Goal: Task Accomplishment & Management: Use online tool/utility

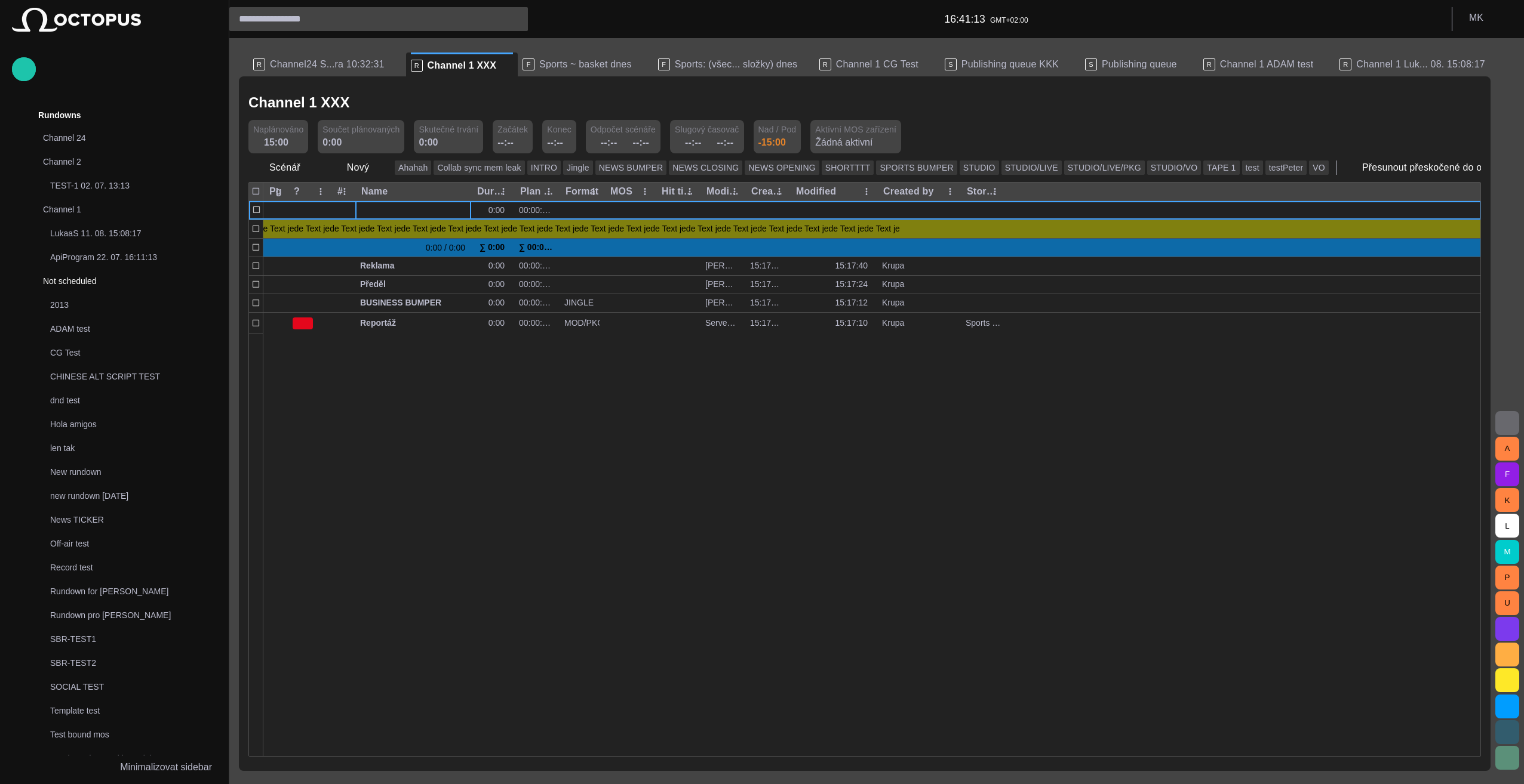
scroll to position [167, 0]
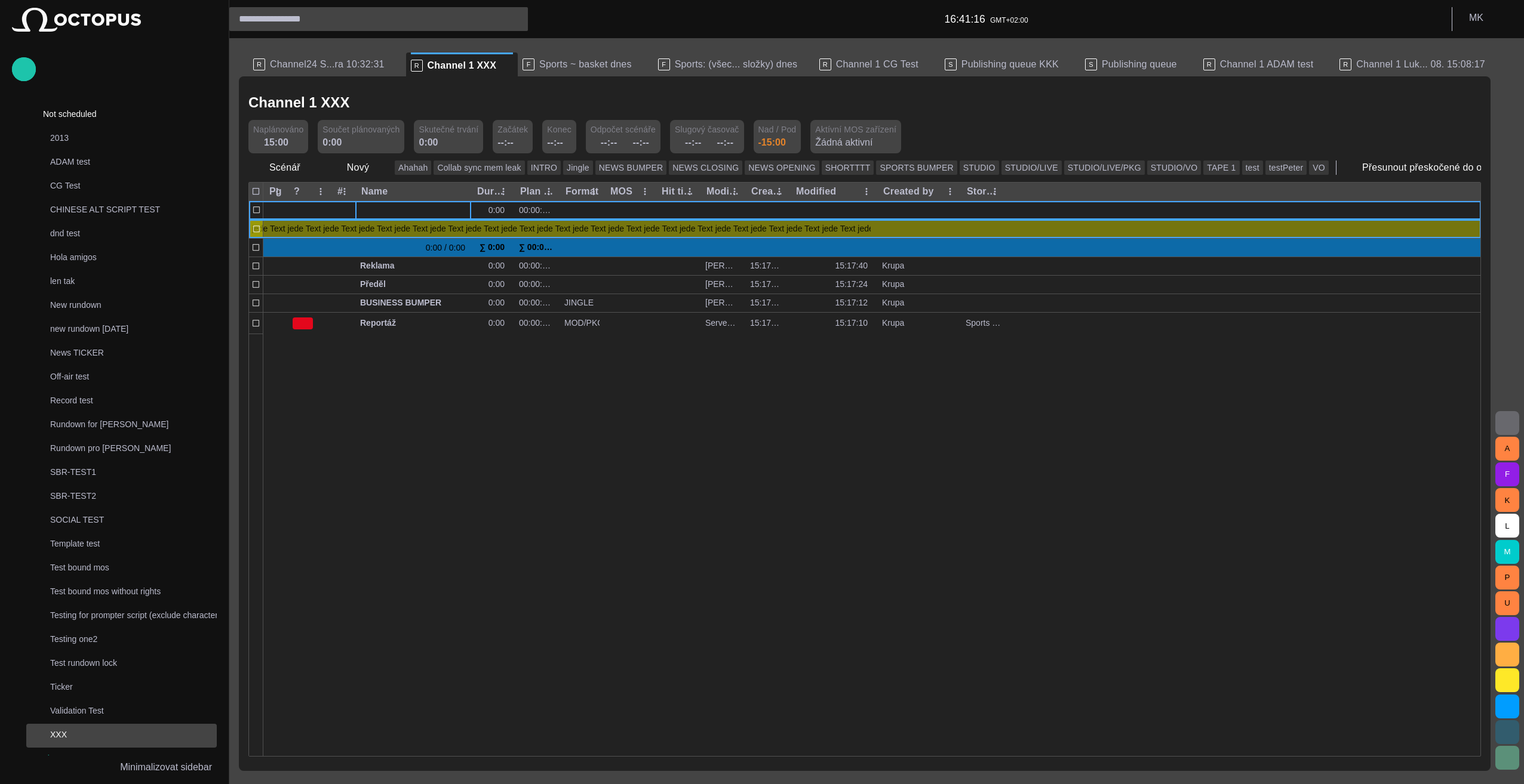
click at [879, 230] on span "button" at bounding box center [877, 229] width 9 height 9
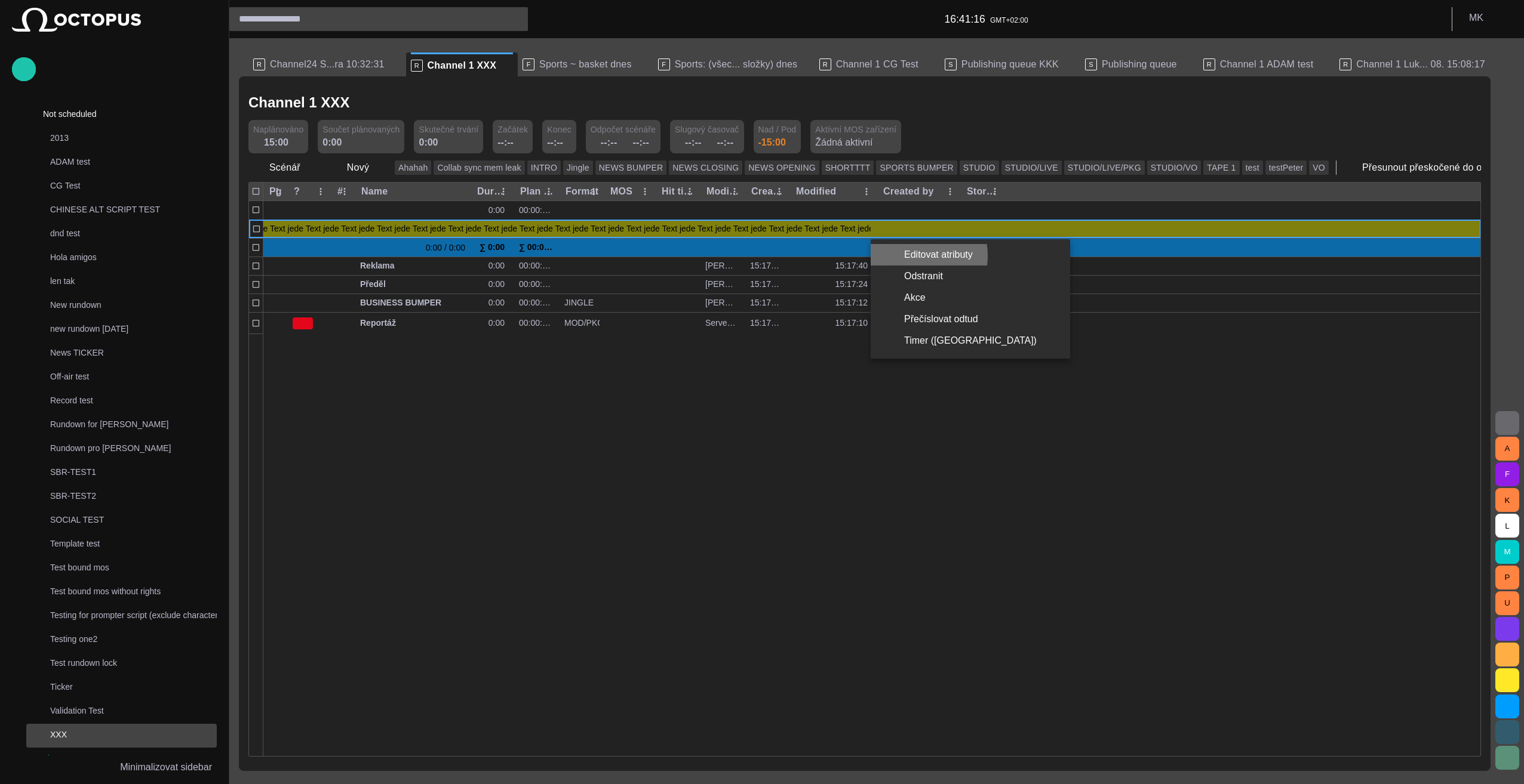
click at [907, 255] on li "Editovat atributy" at bounding box center [970, 255] width 199 height 22
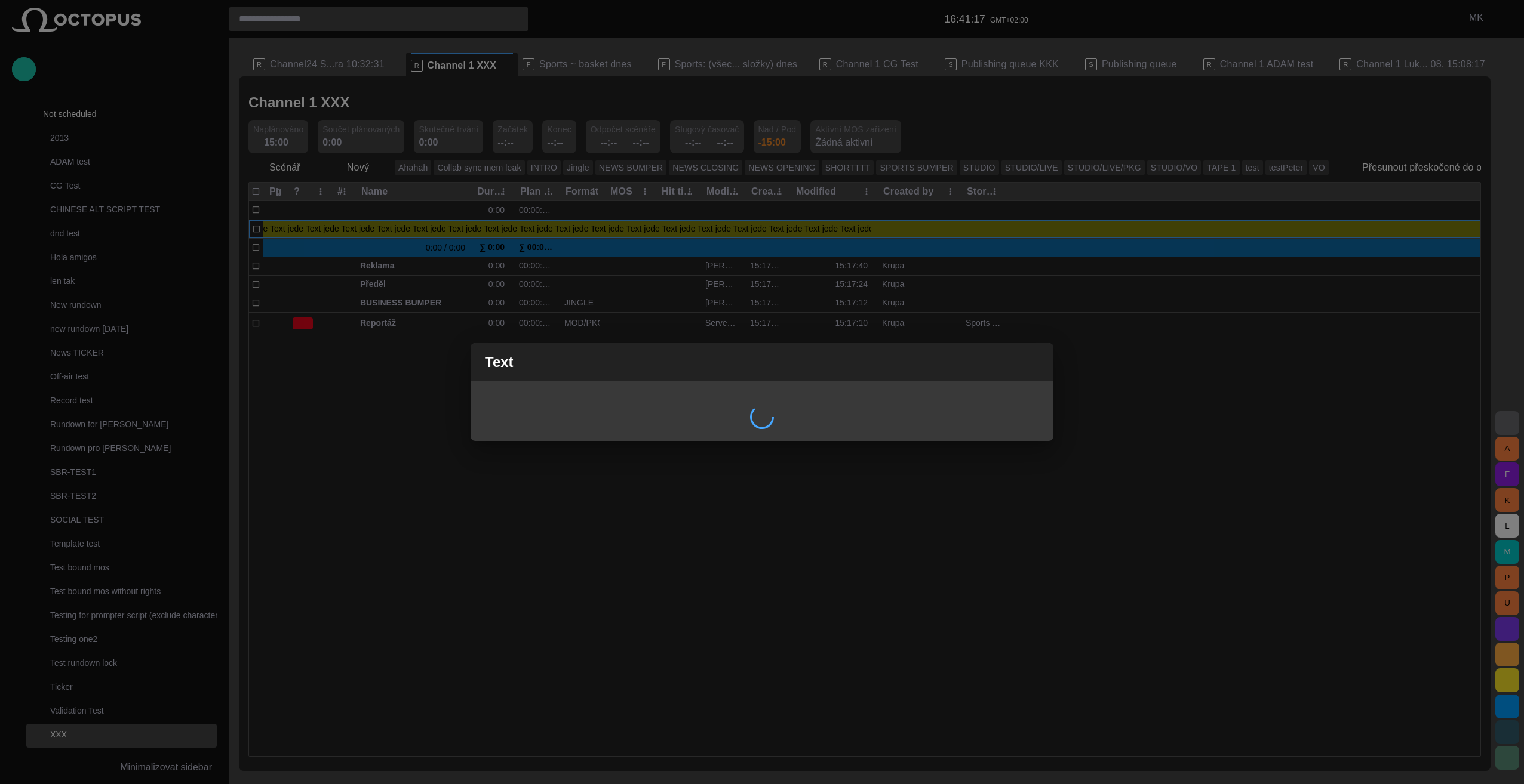
scroll to position [0, 0]
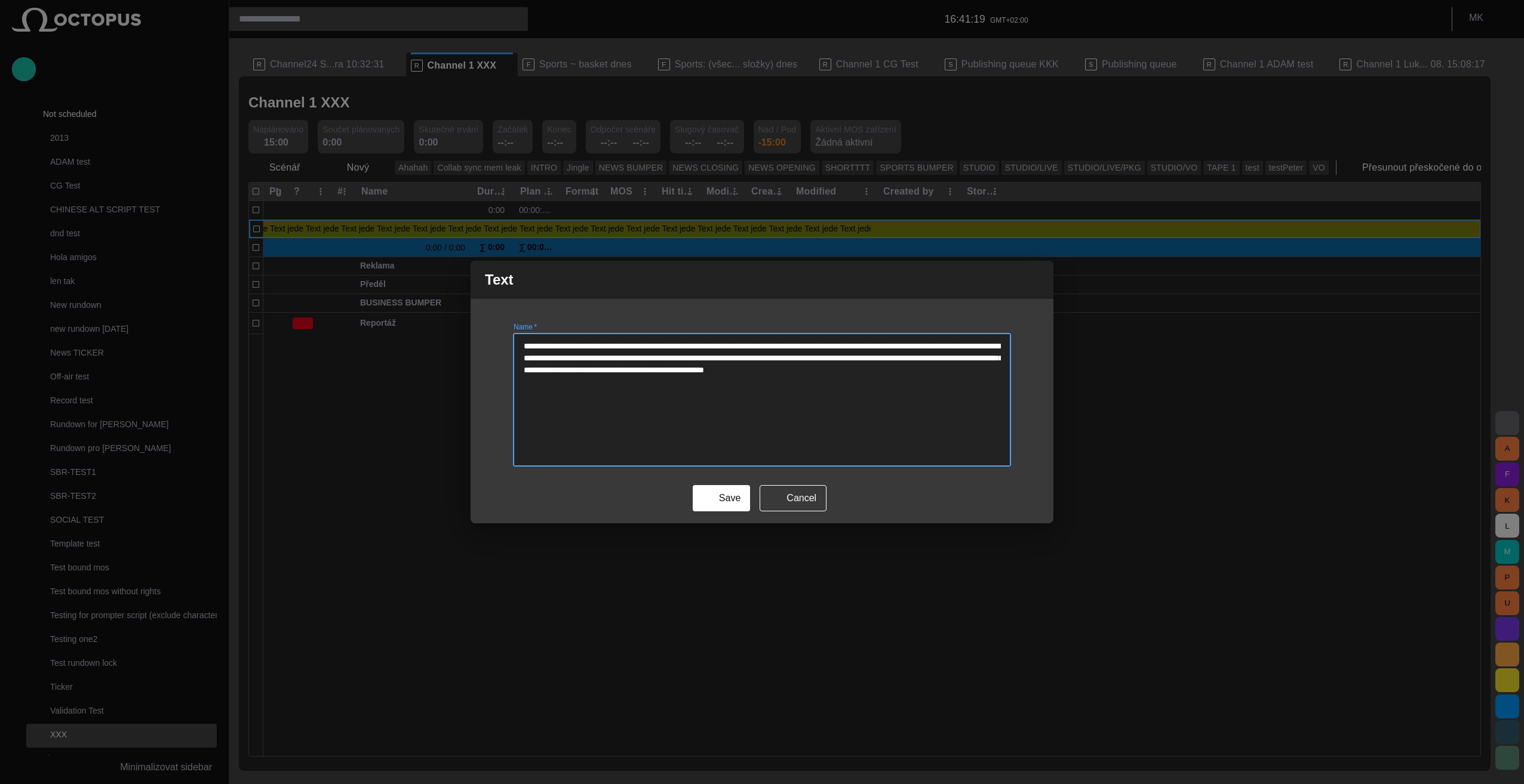
click at [1039, 281] on span "button" at bounding box center [1037, 280] width 14 height 14
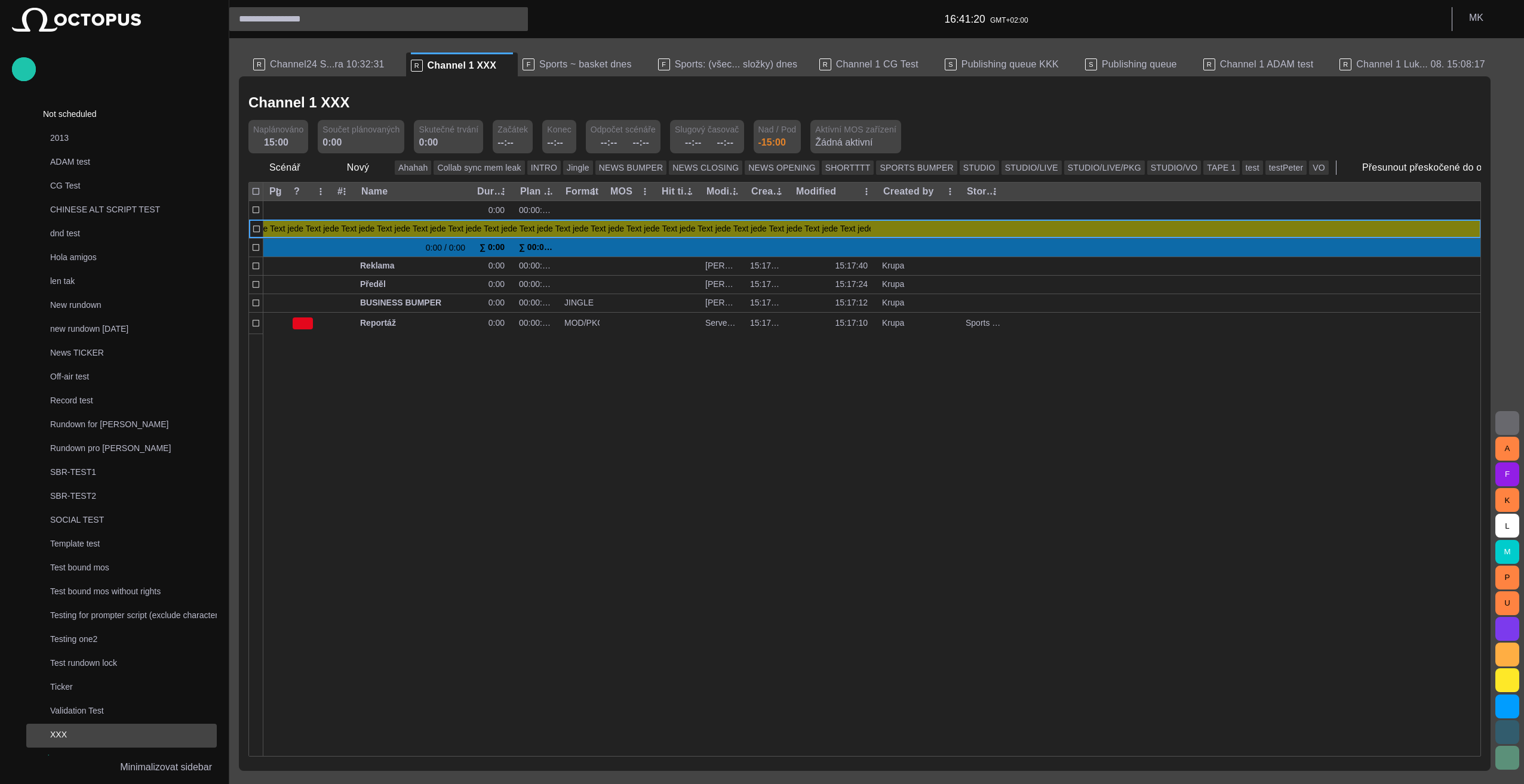
click at [656, 424] on div at bounding box center [872, 545] width 1217 height 423
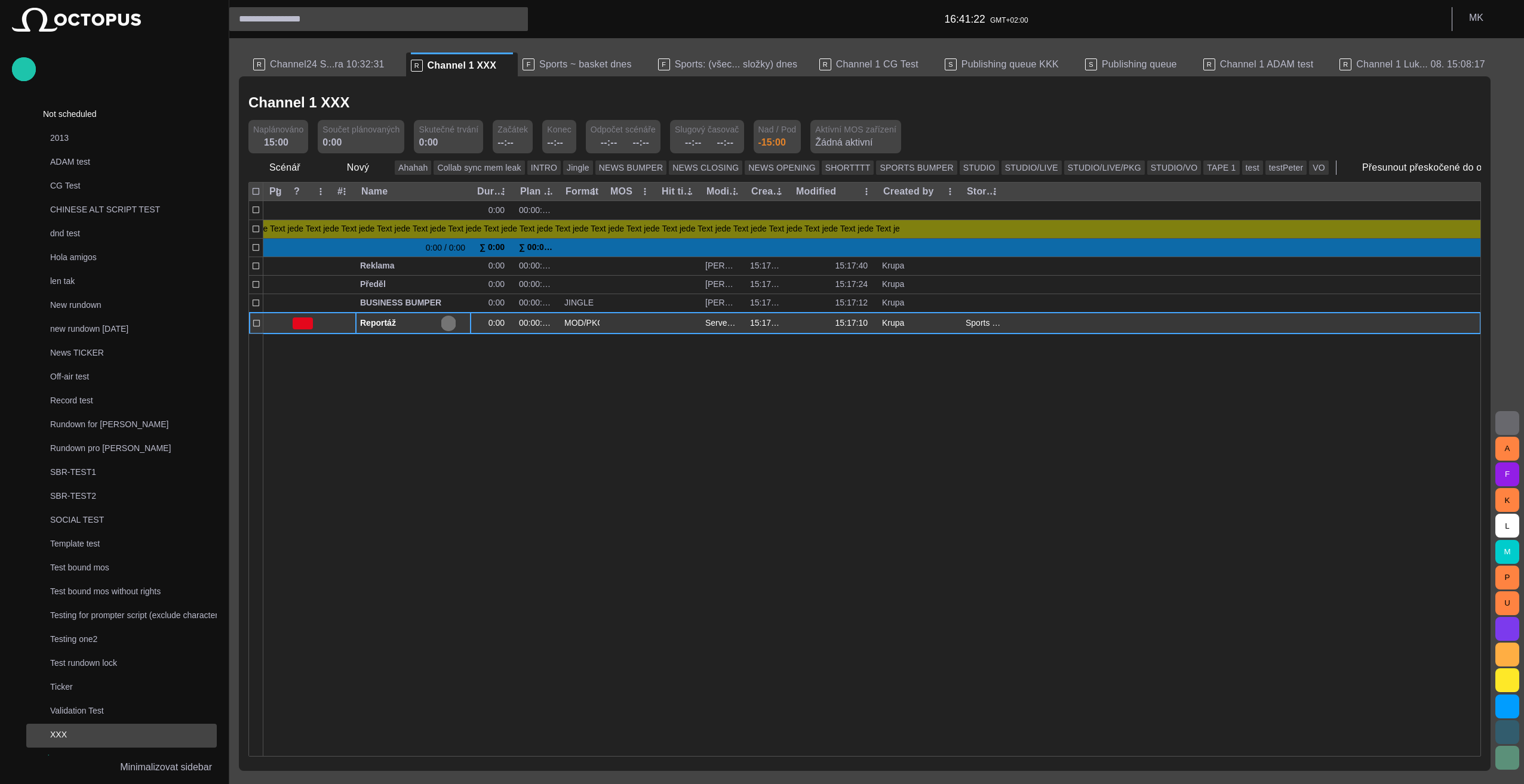
click at [448, 319] on span "button" at bounding box center [448, 323] width 9 height 9
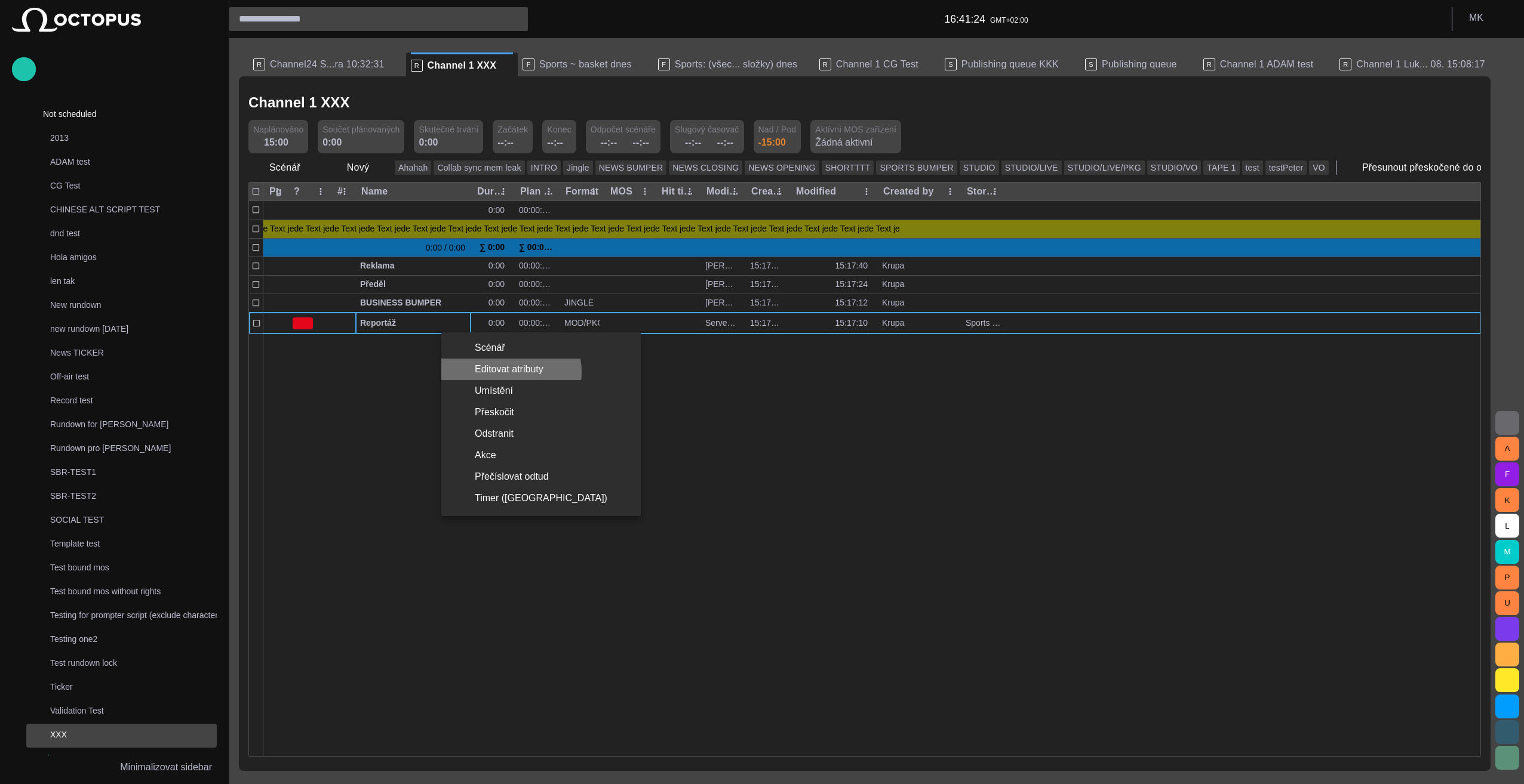
click at [511, 372] on li "Editovat atributy" at bounding box center [540, 370] width 199 height 22
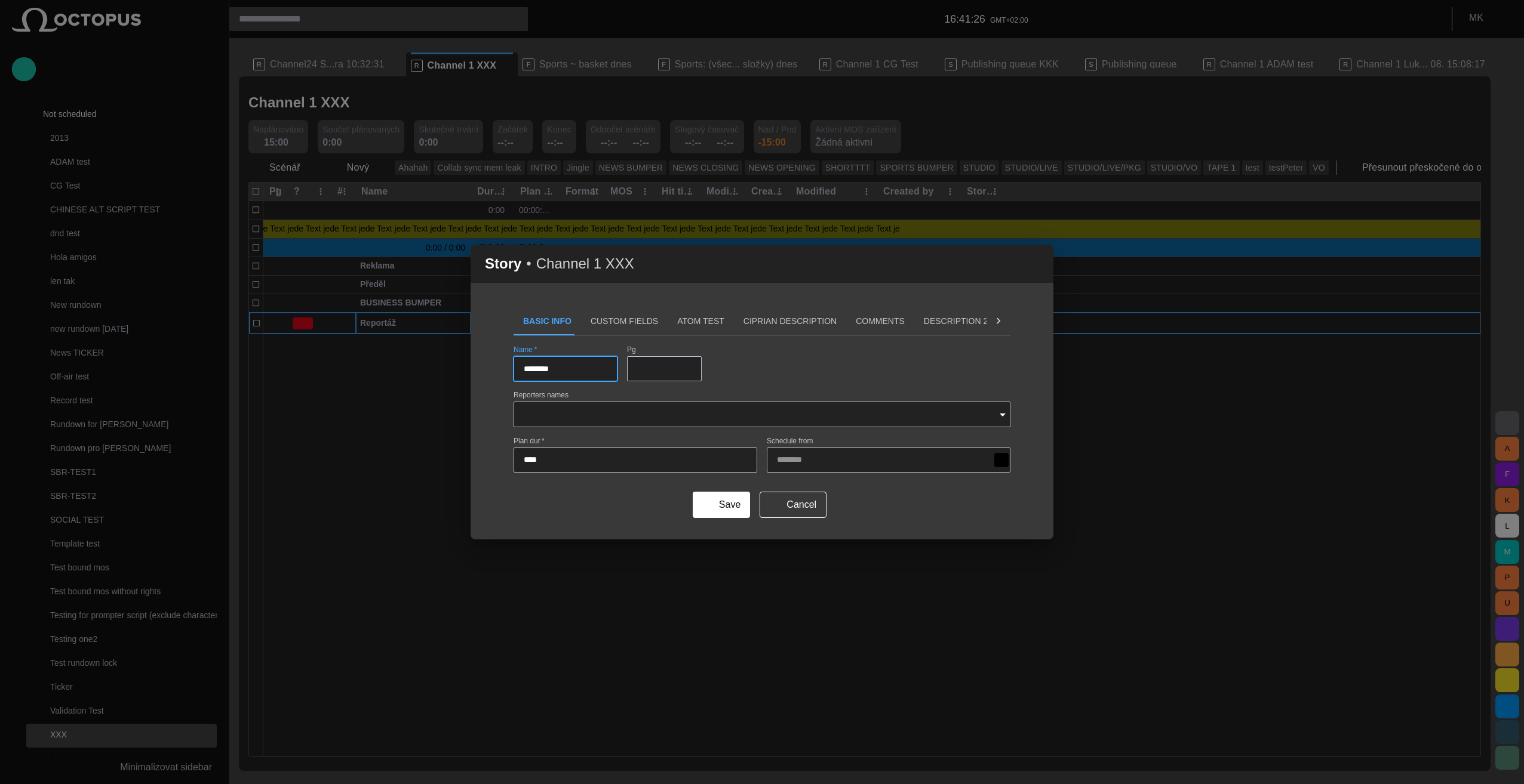
click at [1034, 268] on span "button" at bounding box center [1037, 264] width 14 height 14
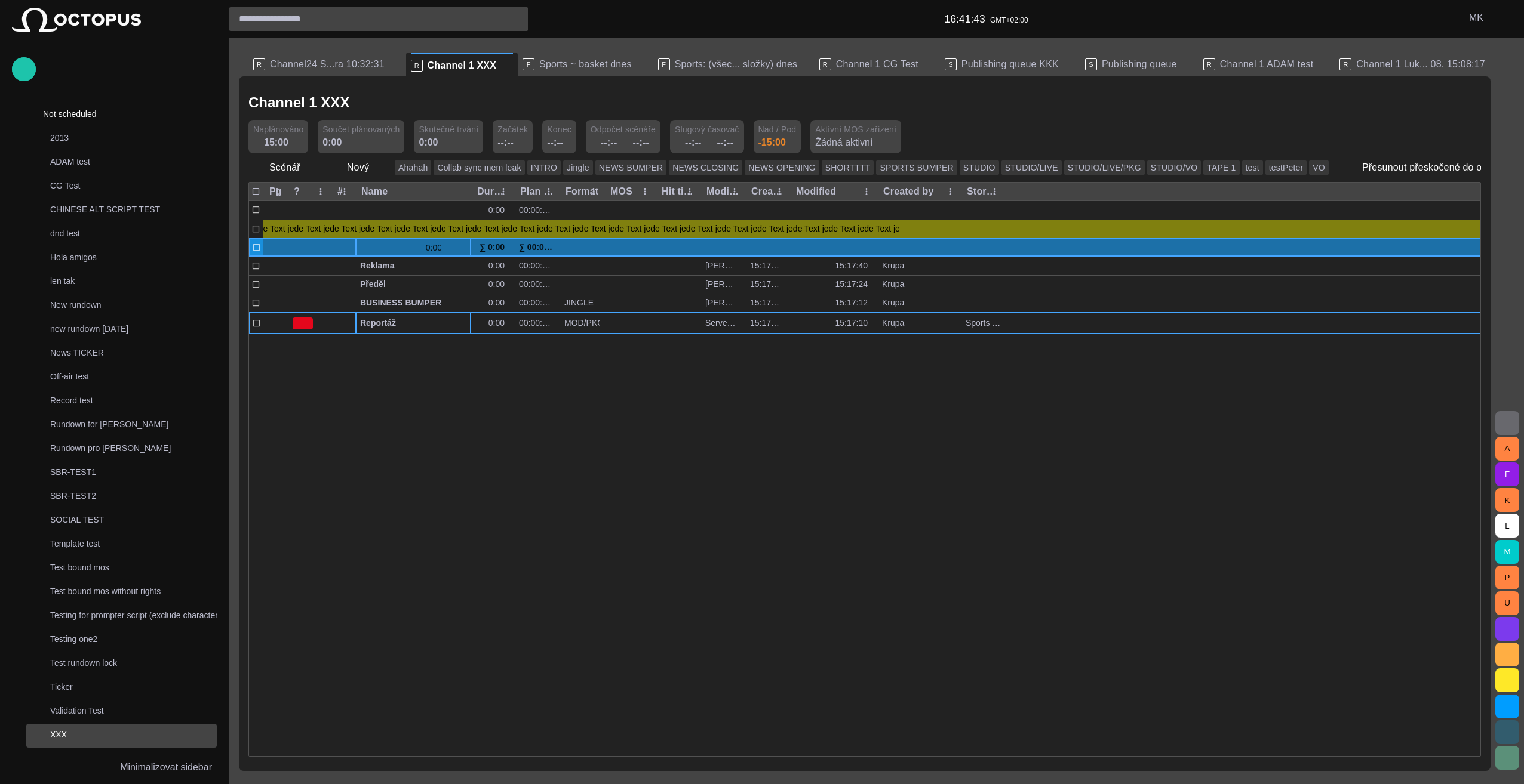
click at [449, 250] on span "button" at bounding box center [448, 247] width 9 height 9
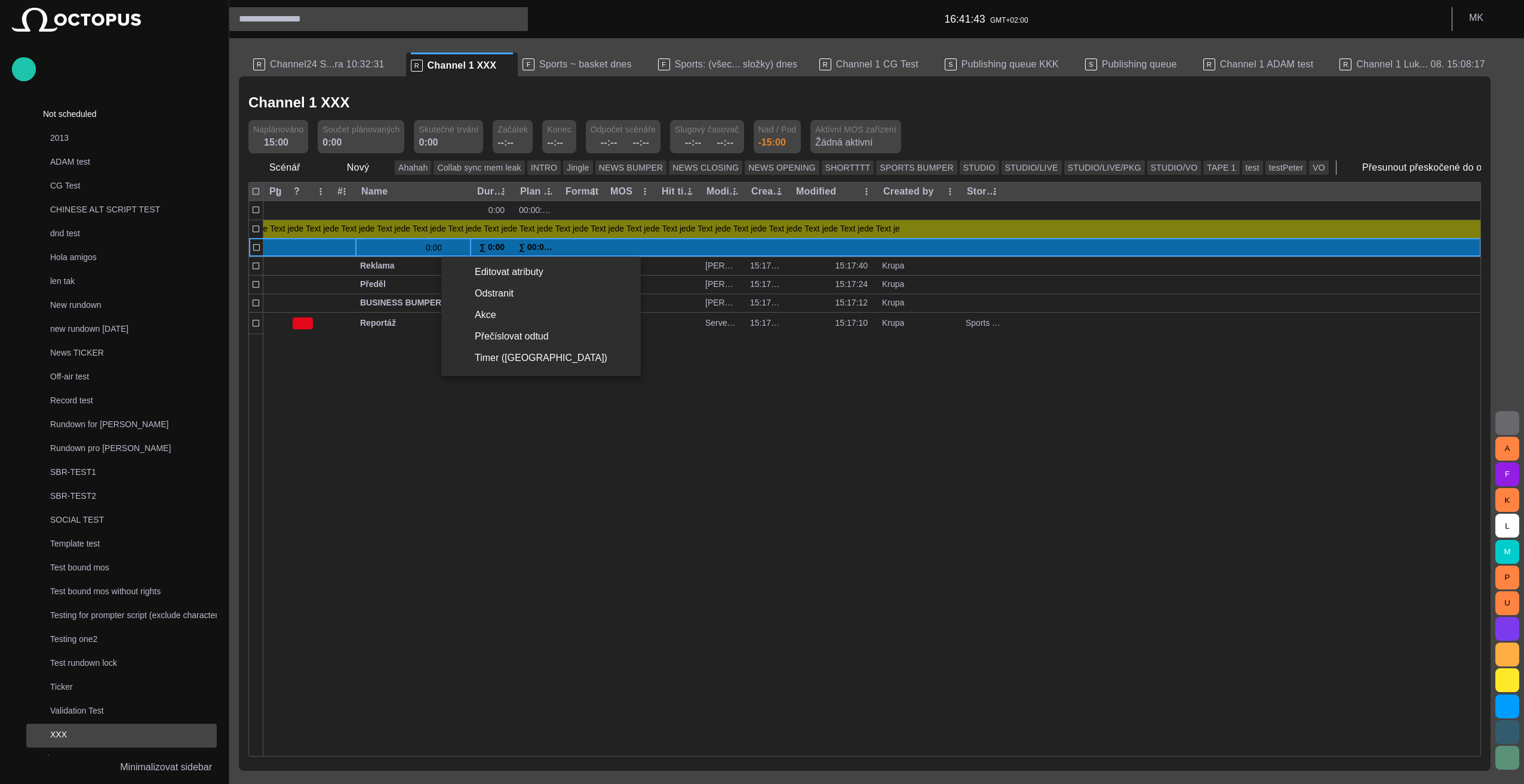
click at [510, 274] on li "Editovat atributy" at bounding box center [540, 272] width 199 height 22
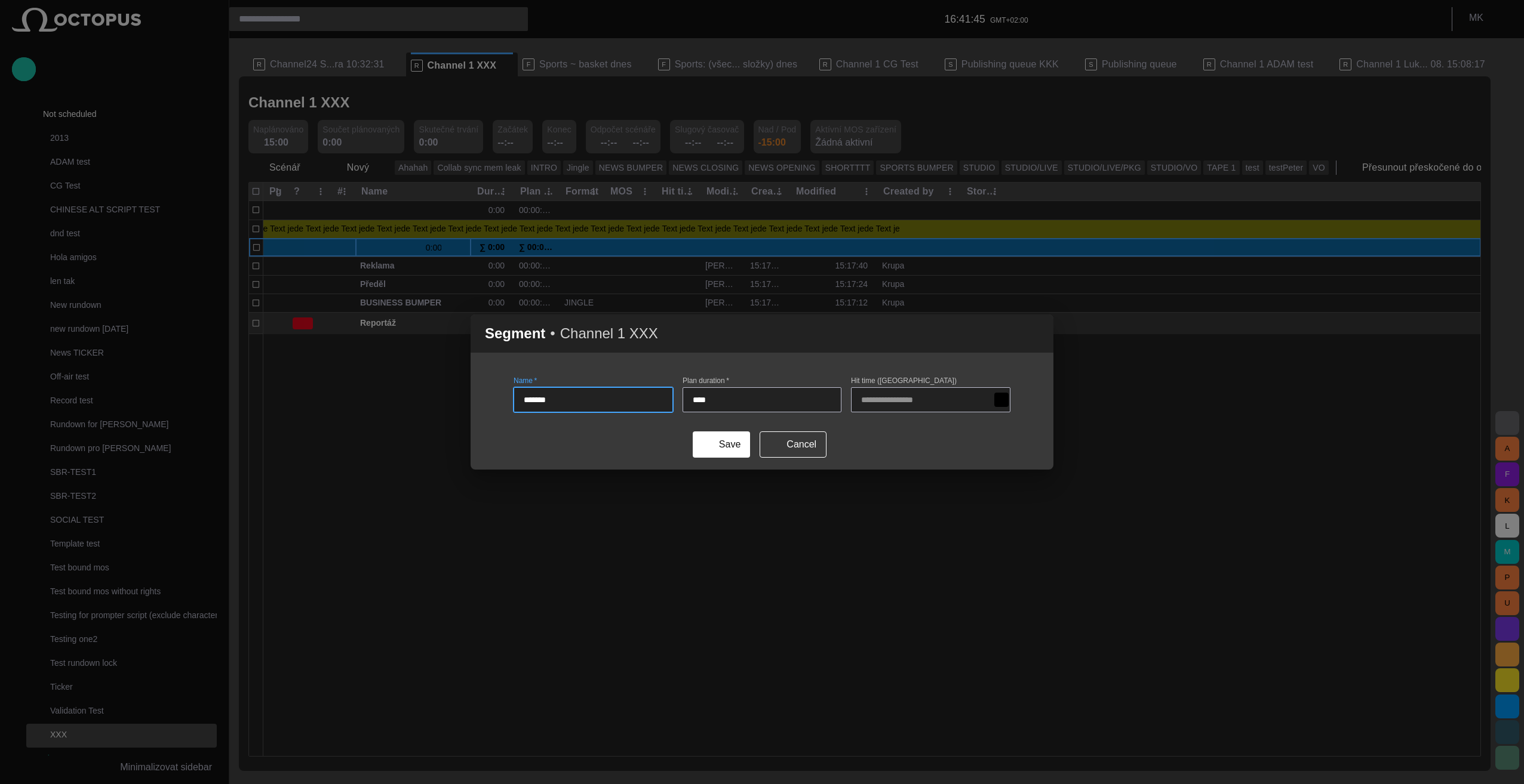
drag, startPoint x: 1040, startPoint y: 338, endPoint x: 1012, endPoint y: 332, distance: 28.6
click at [1040, 338] on span "button" at bounding box center [1037, 334] width 14 height 14
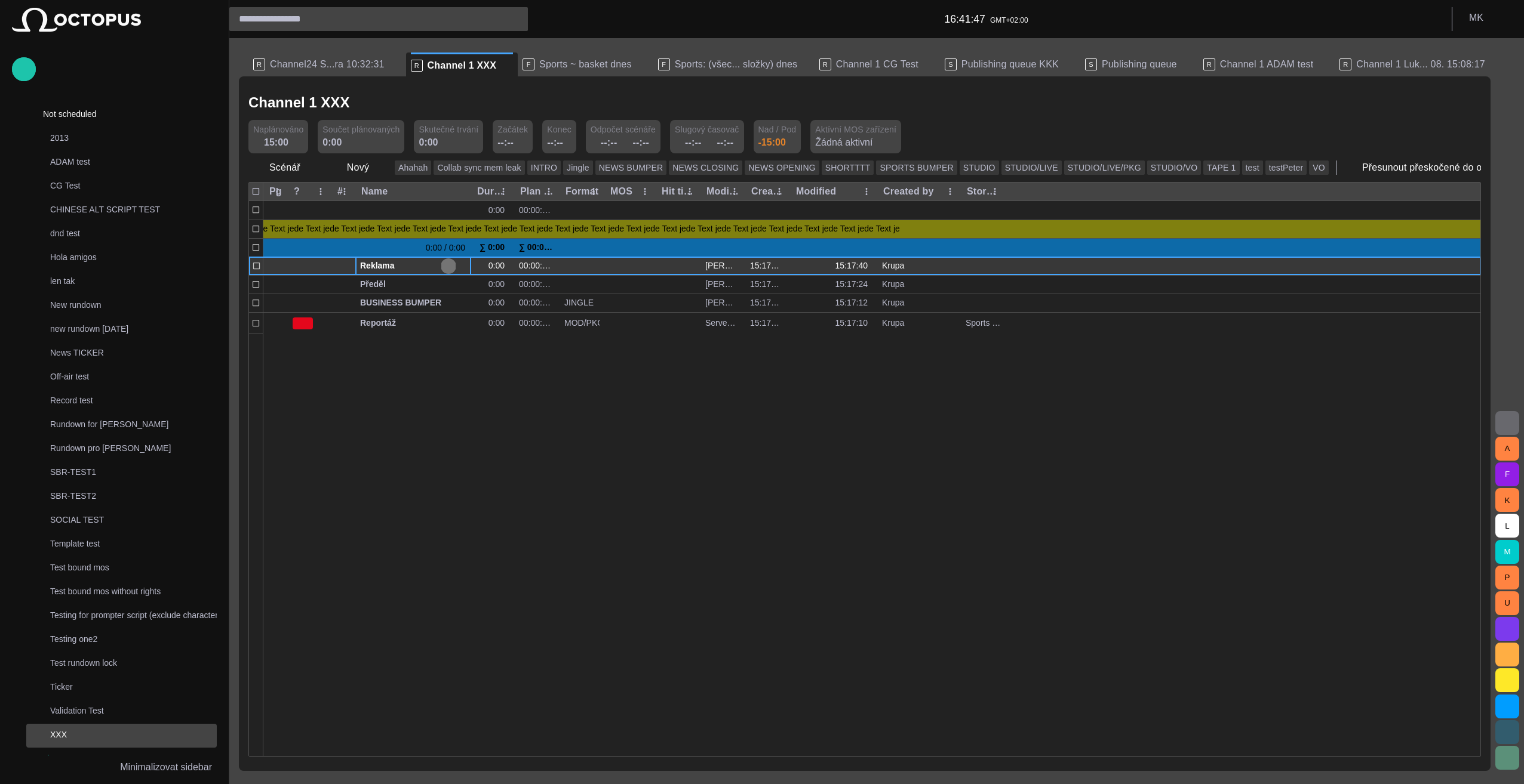
click at [445, 263] on span "button" at bounding box center [448, 265] width 9 height 9
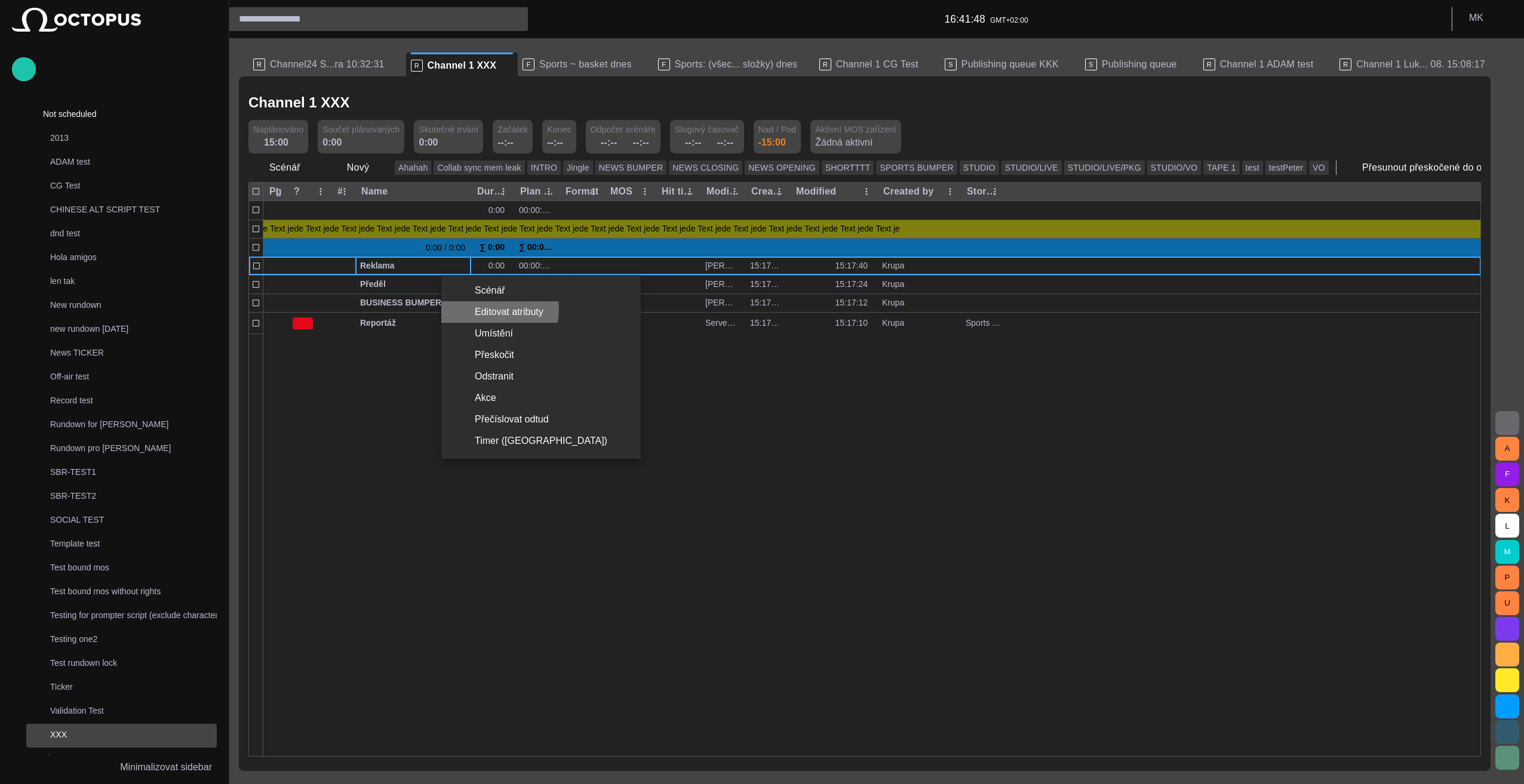
click at [496, 309] on li "Editovat atributy" at bounding box center [540, 312] width 199 height 22
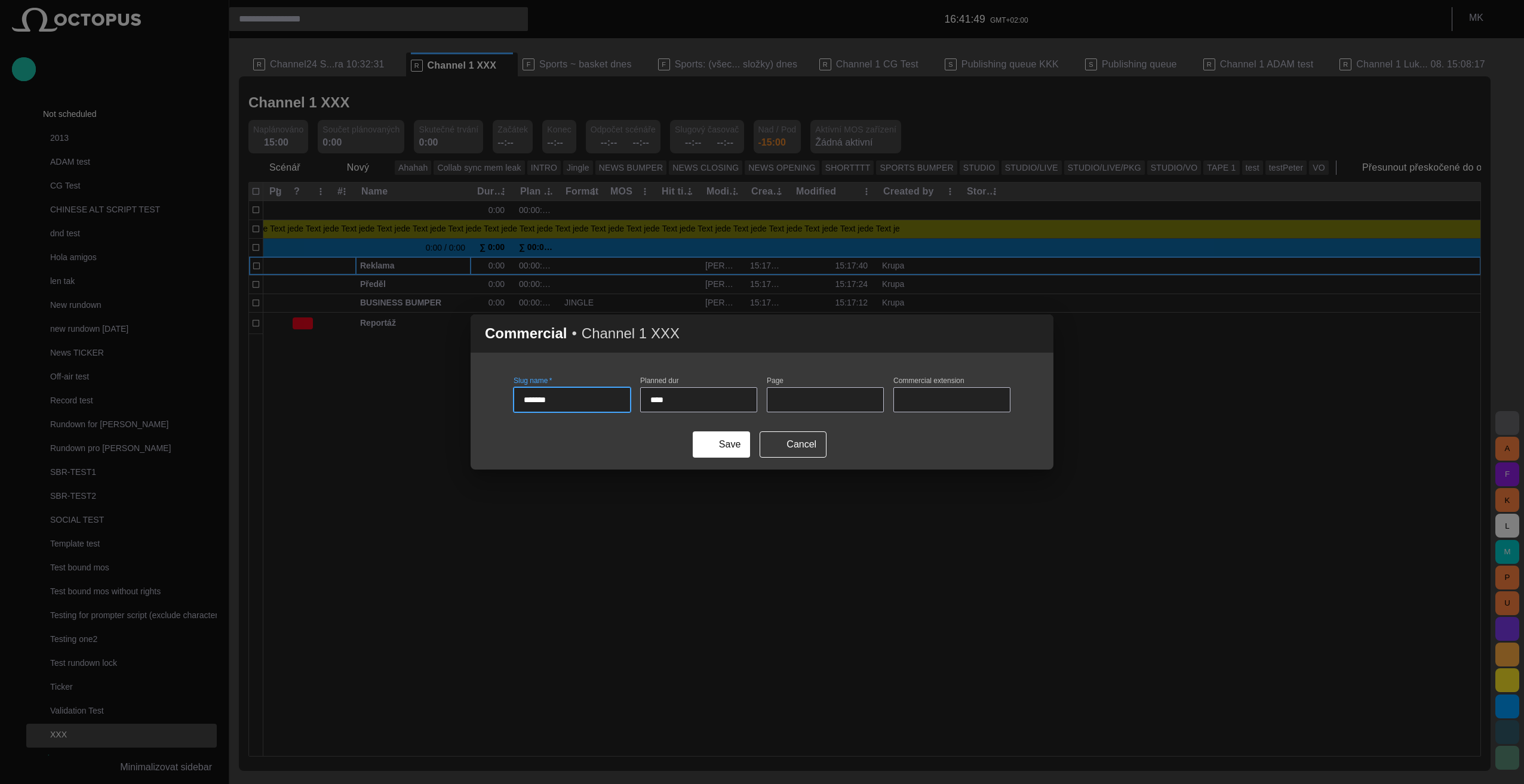
click at [1037, 335] on span "button" at bounding box center [1037, 334] width 14 height 14
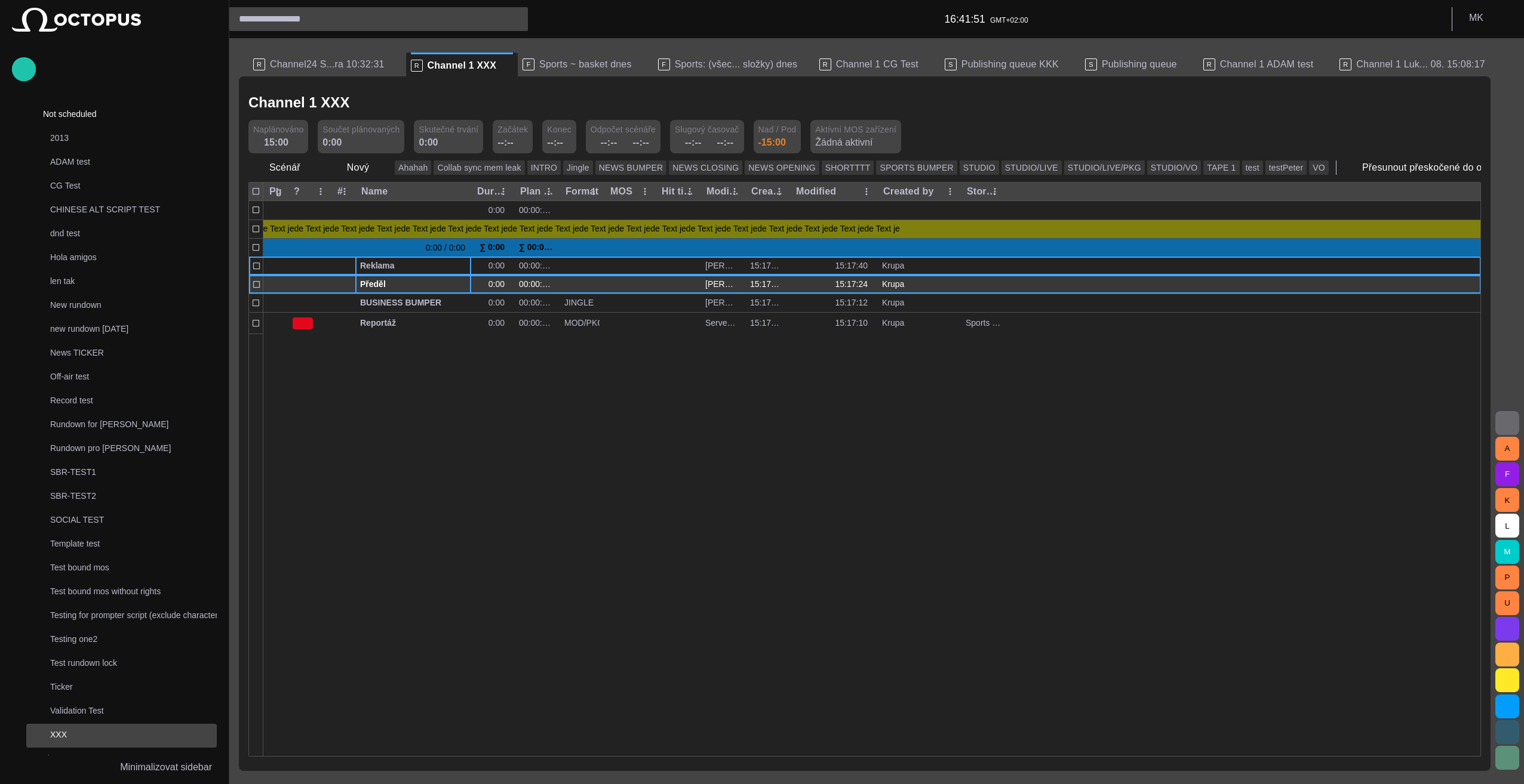
click at [449, 281] on span "button" at bounding box center [448, 284] width 9 height 9
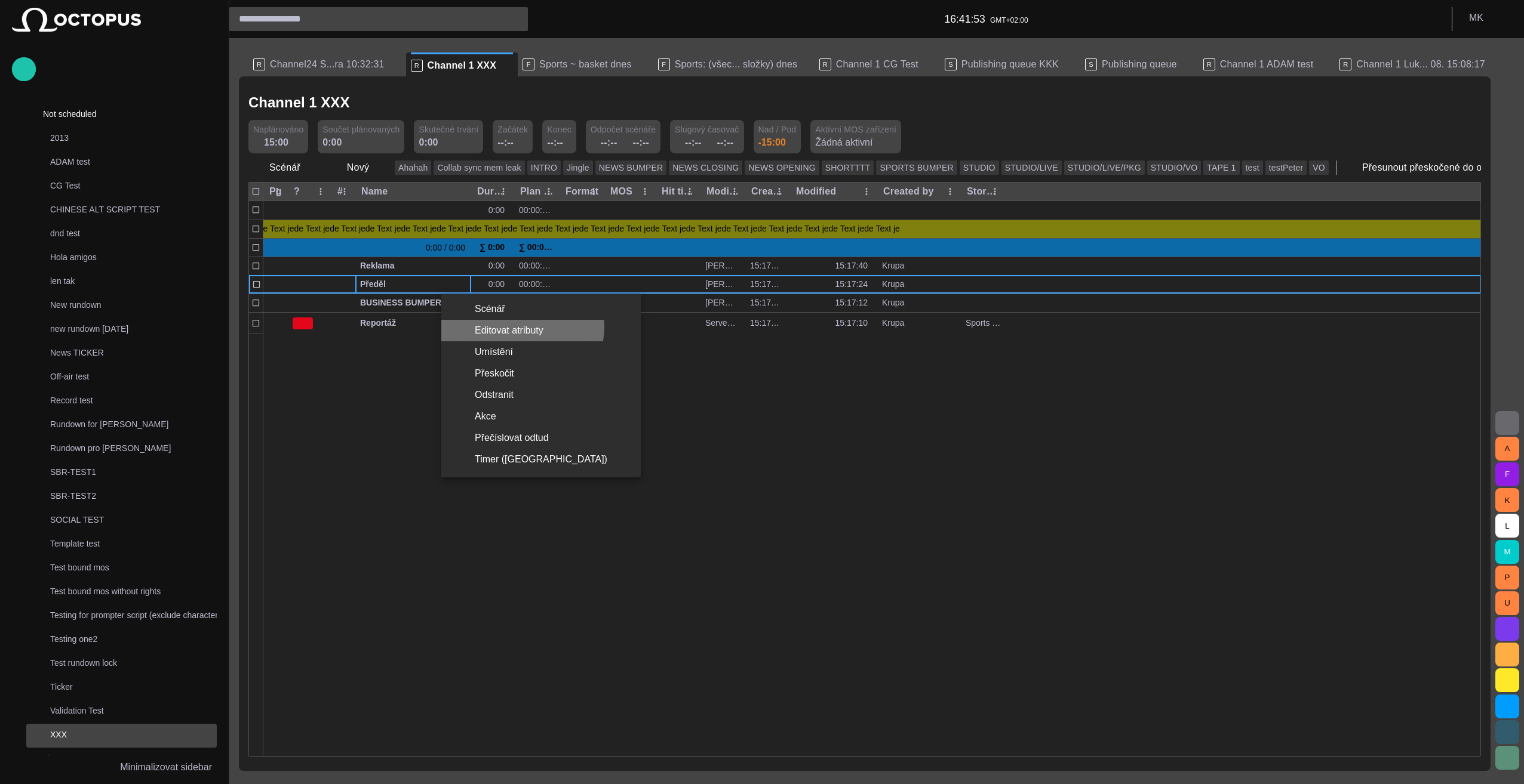
click at [522, 327] on li "Editovat atributy" at bounding box center [540, 331] width 199 height 22
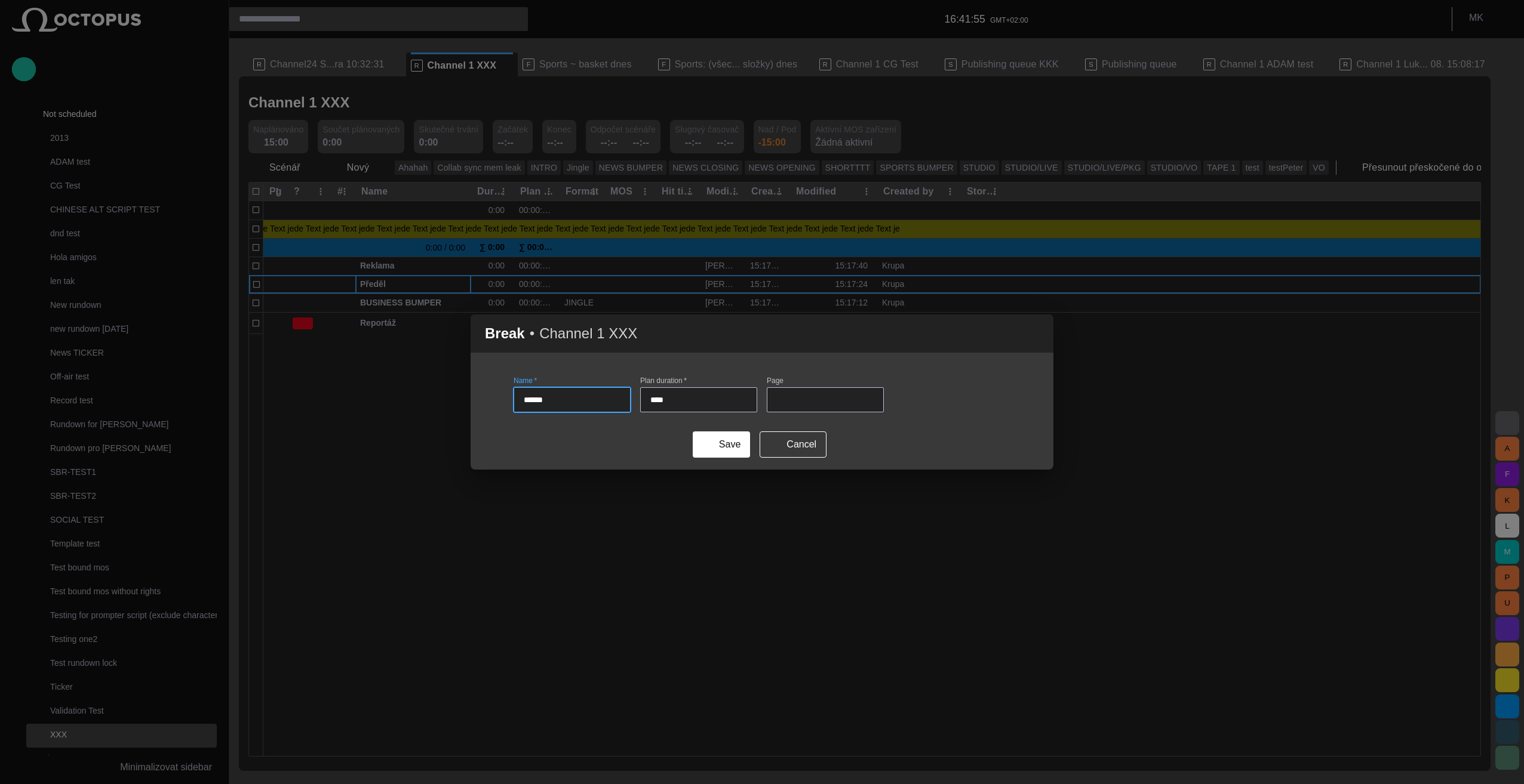
click at [1034, 333] on span "button" at bounding box center [1037, 334] width 14 height 14
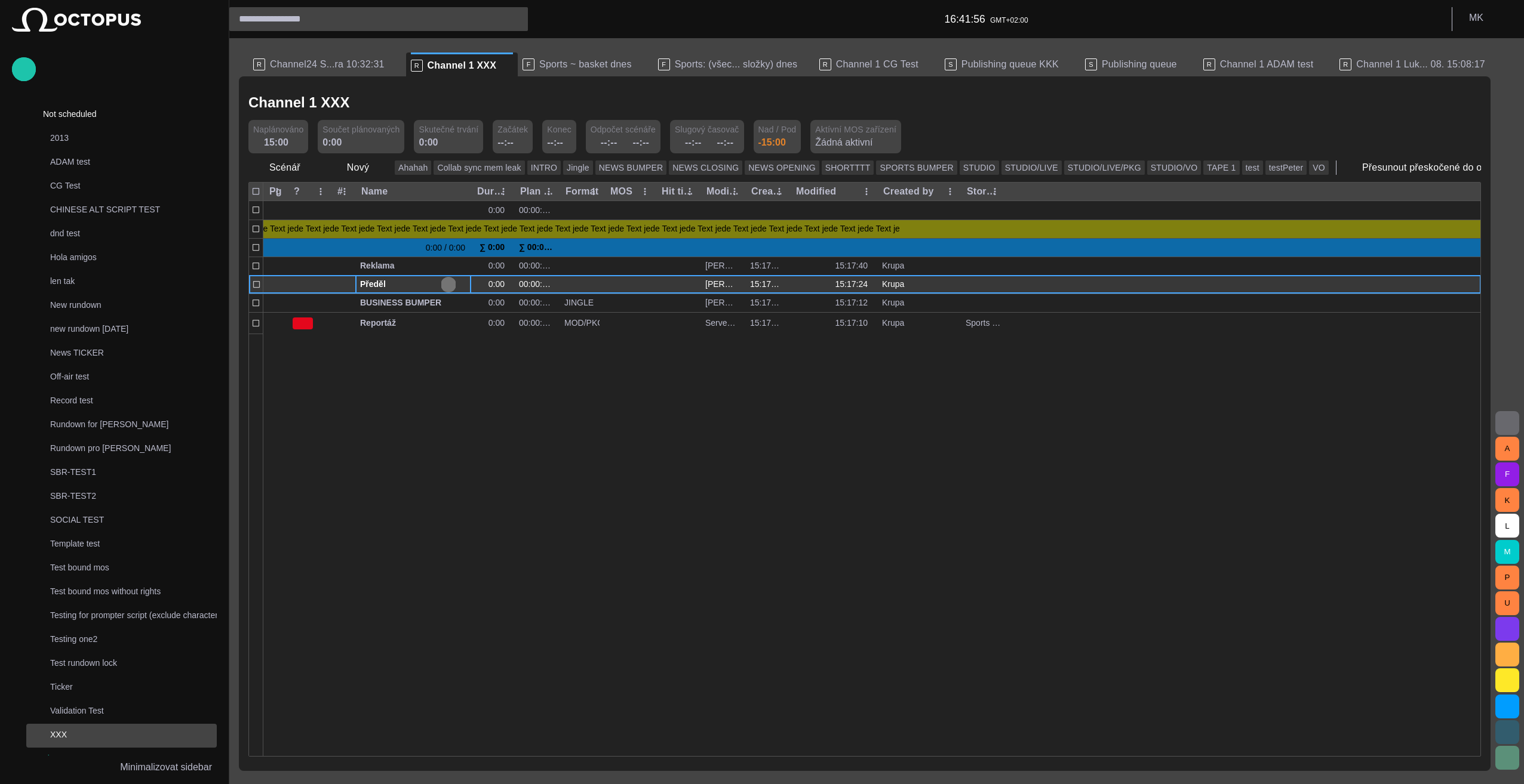
click at [449, 282] on span "button" at bounding box center [448, 284] width 9 height 9
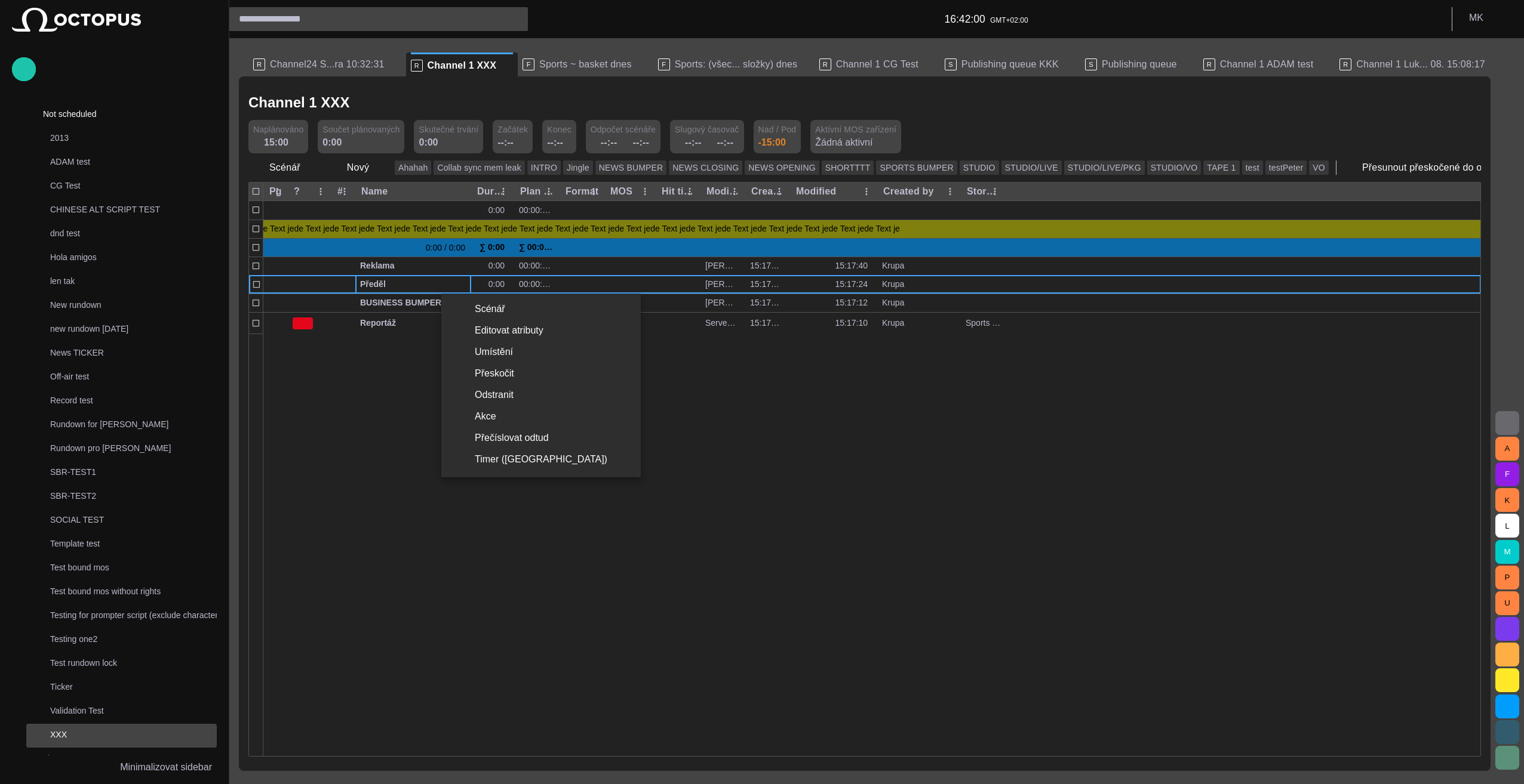
click at [826, 585] on div at bounding box center [762, 392] width 1524 height 784
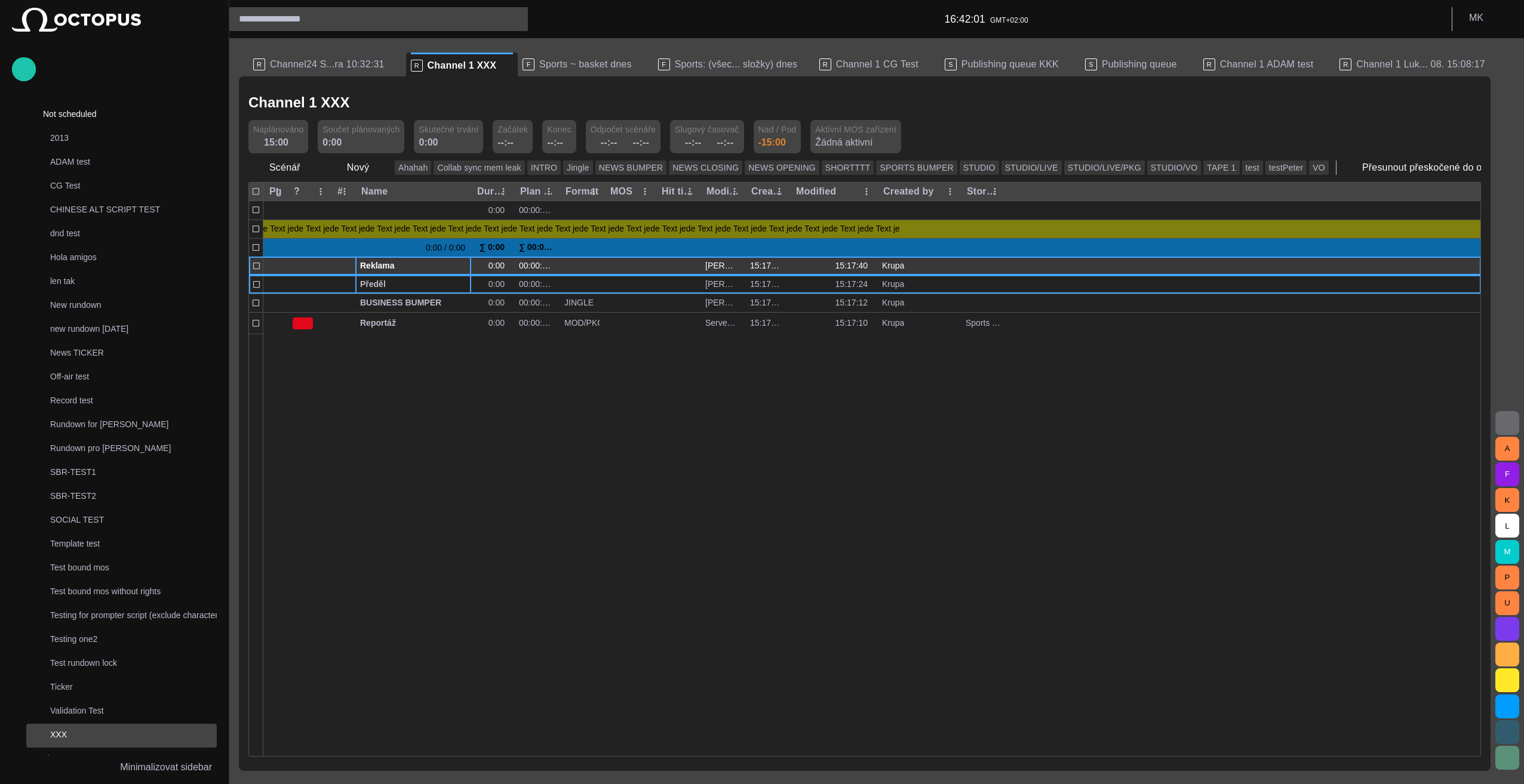
click at [451, 265] on span "button" at bounding box center [448, 265] width 9 height 9
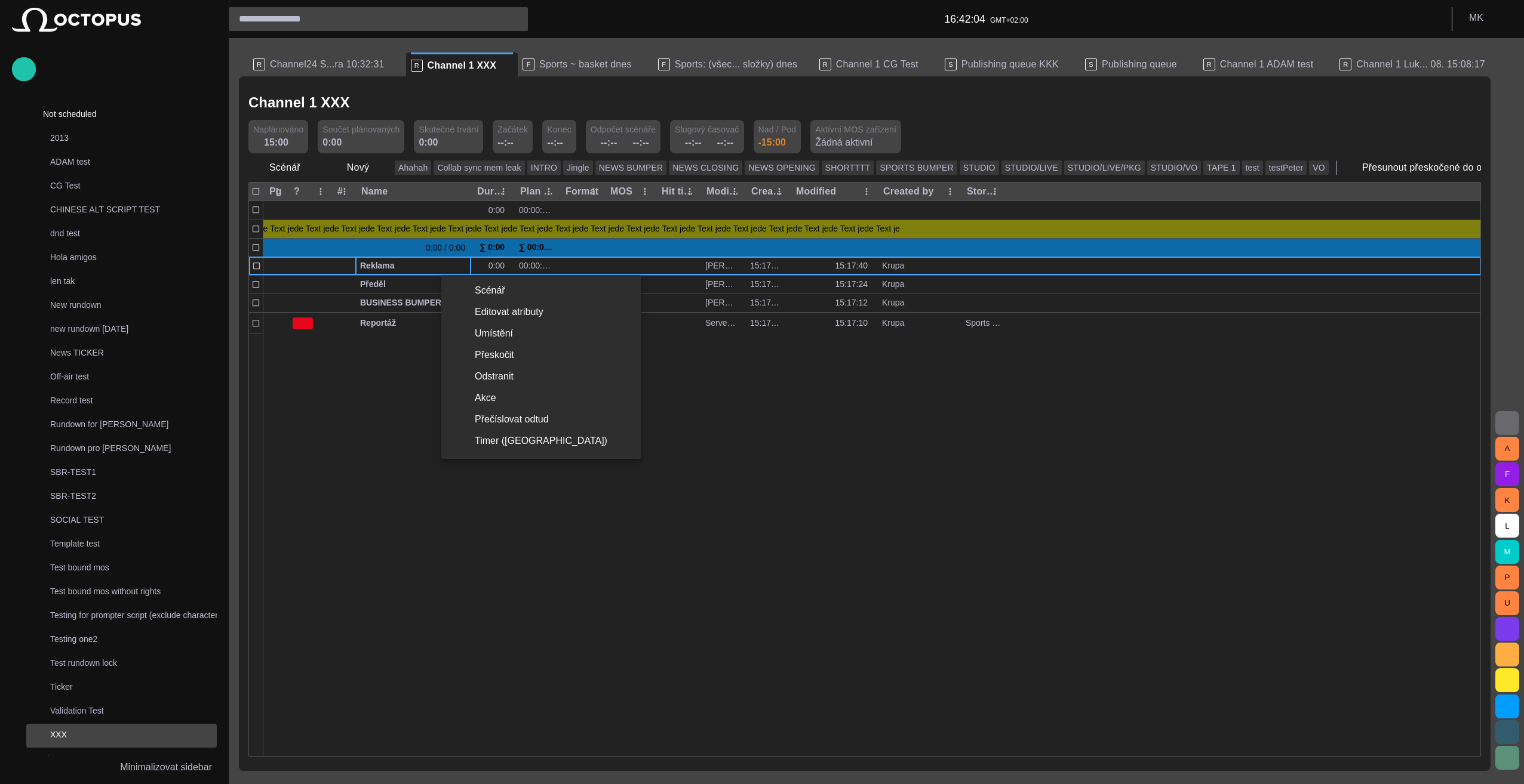
click at [656, 542] on div at bounding box center [762, 392] width 1524 height 784
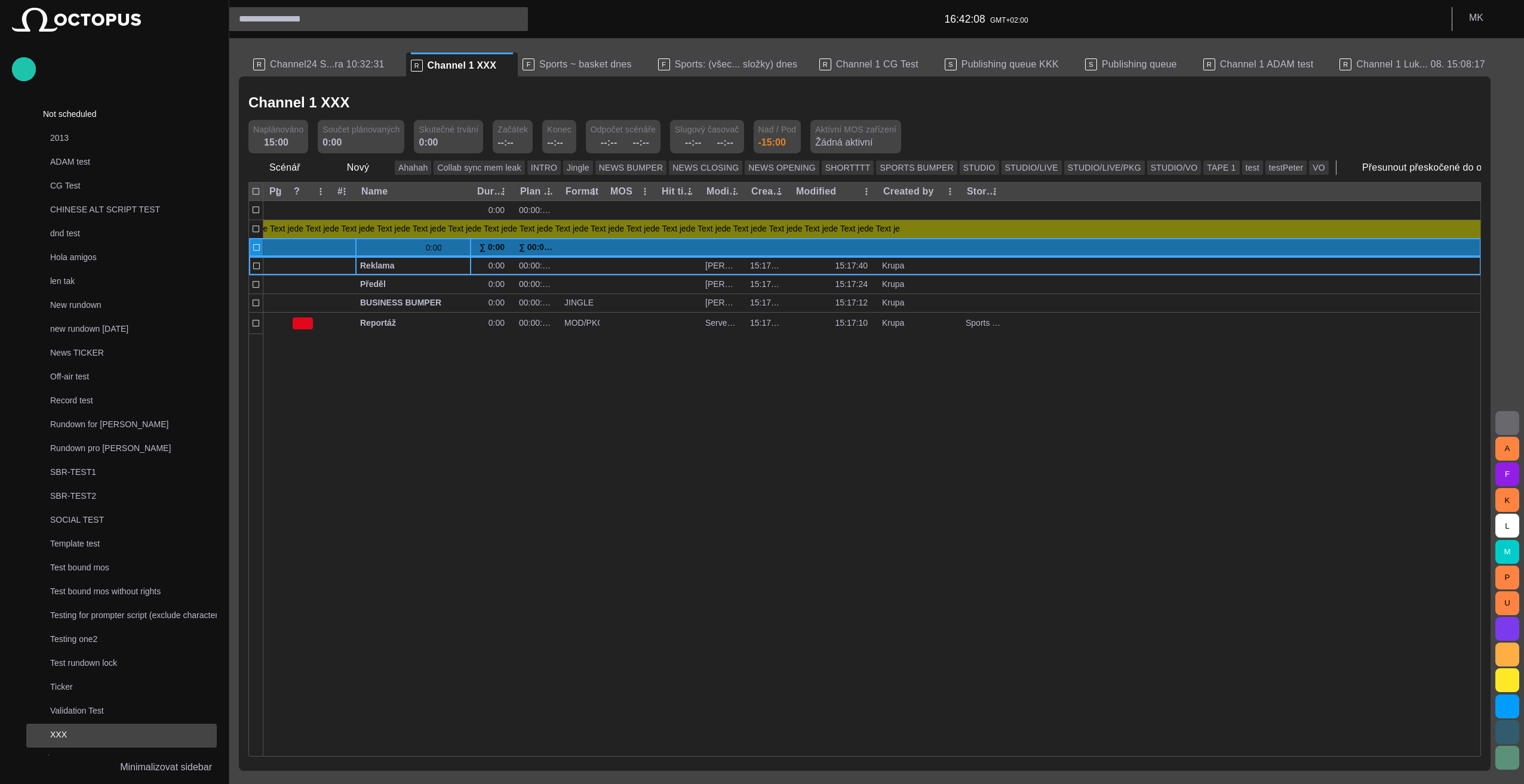
click at [450, 247] on span "button" at bounding box center [448, 247] width 9 height 9
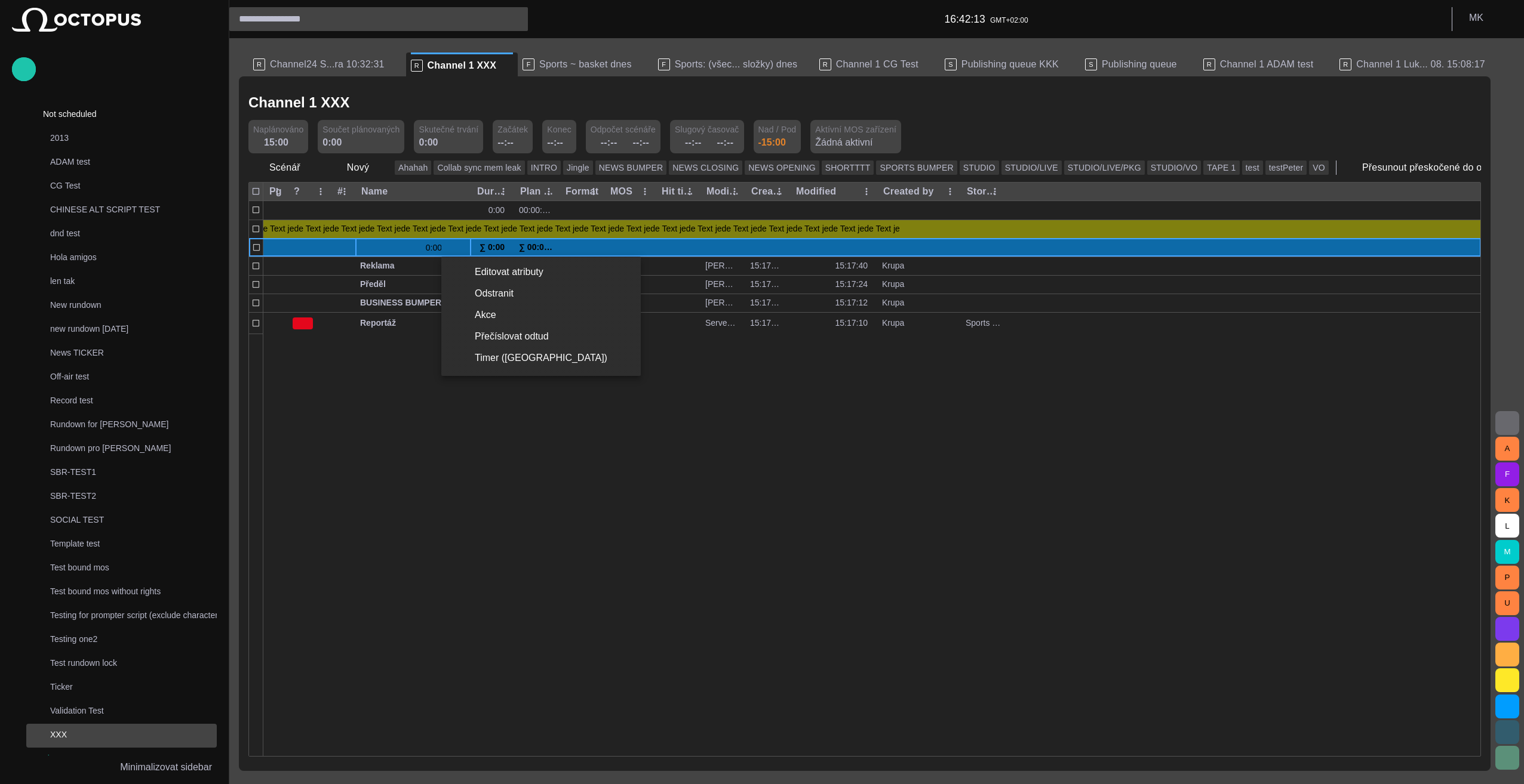
click at [740, 487] on div at bounding box center [762, 392] width 1524 height 784
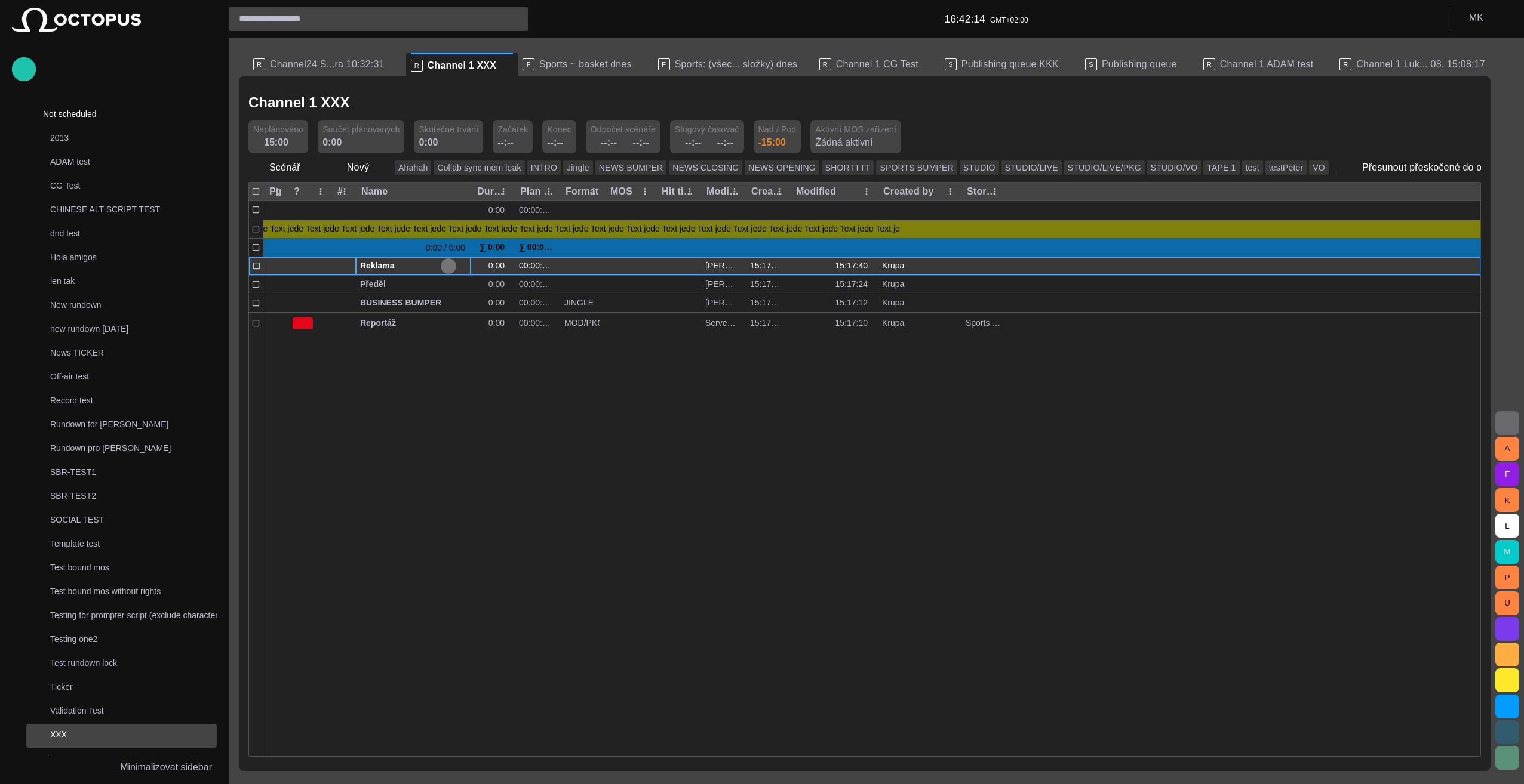
click at [451, 265] on span "button" at bounding box center [448, 265] width 9 height 9
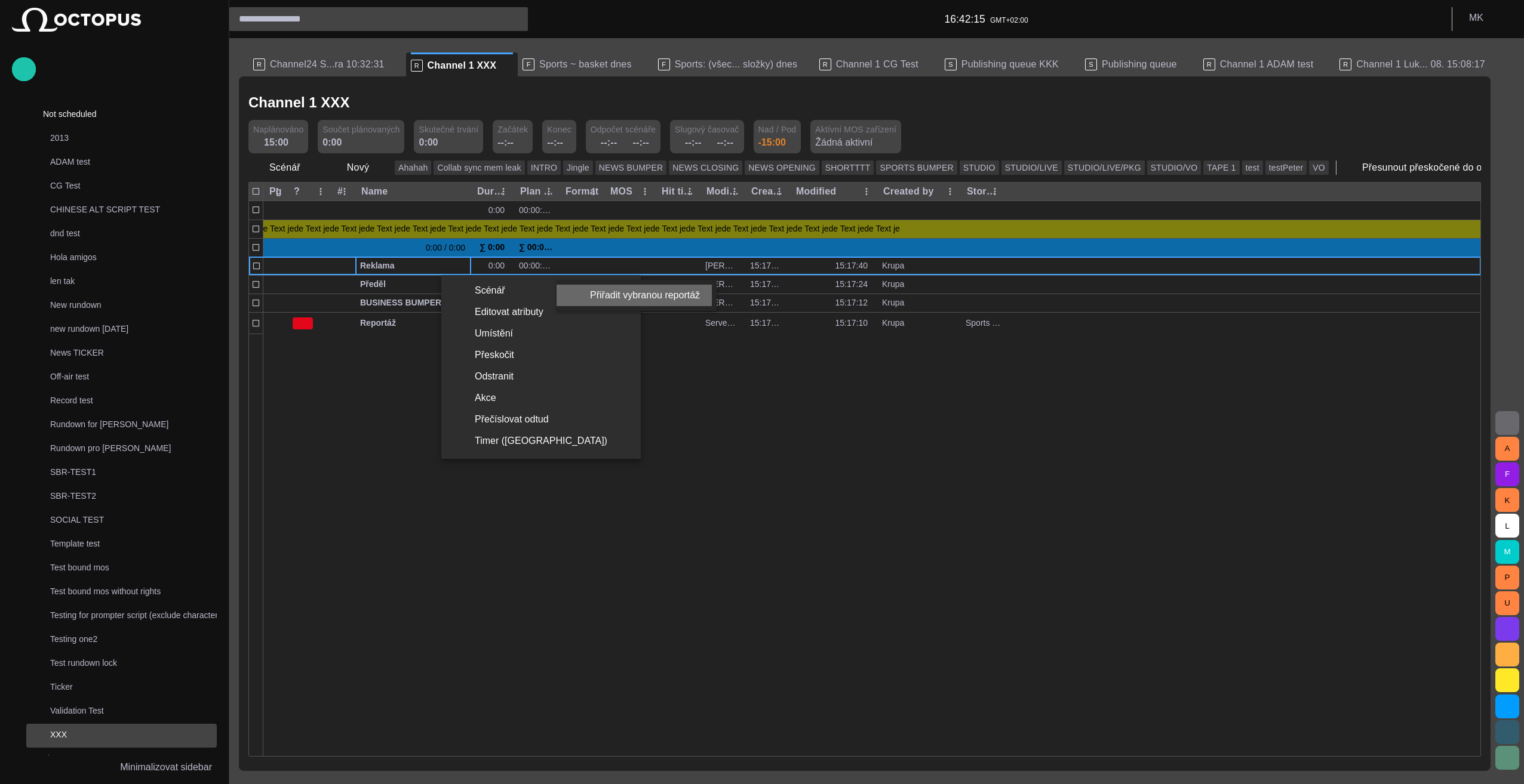
click at [640, 296] on li "Přiřadit vybranou reportáž" at bounding box center [634, 296] width 155 height 22
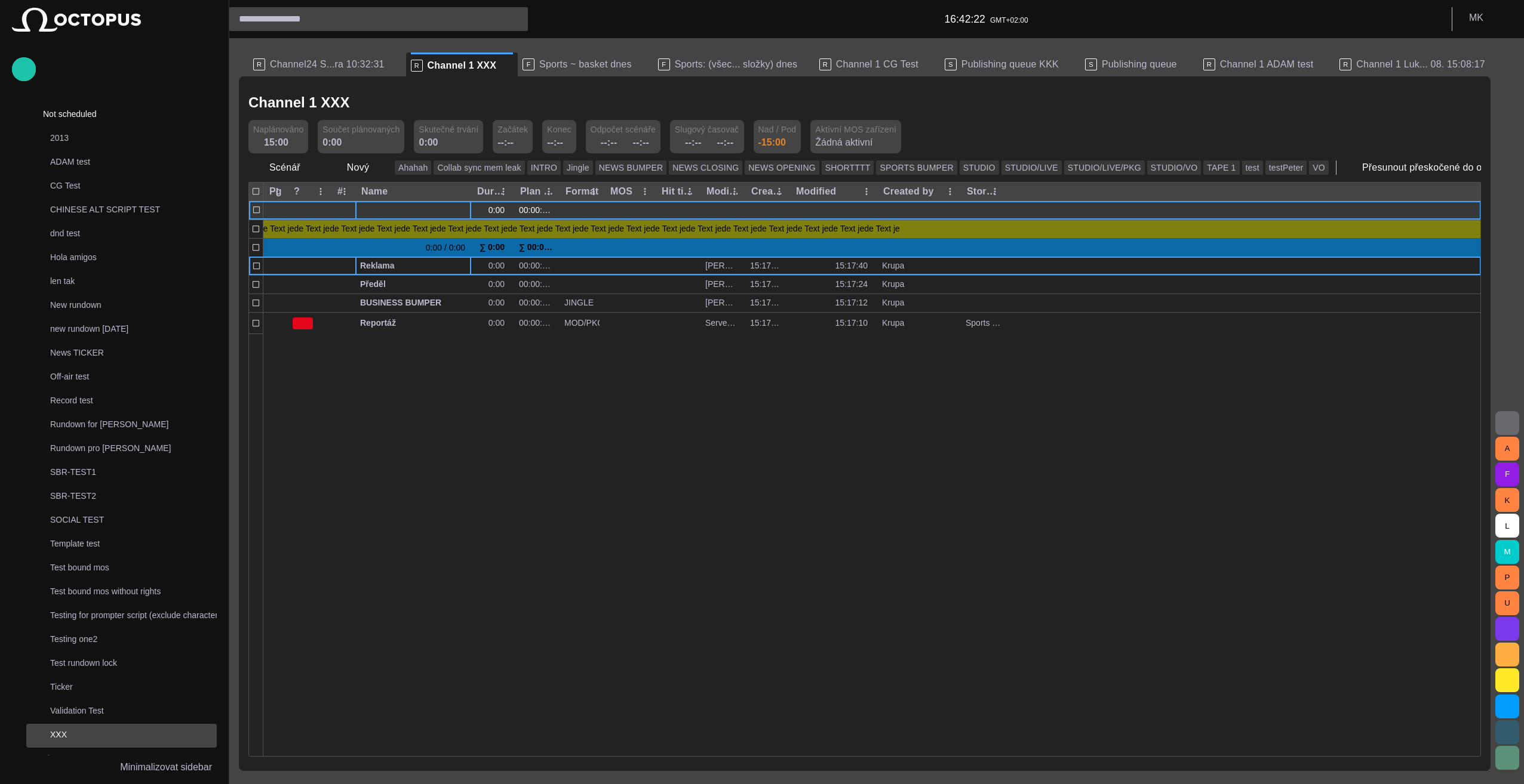
click at [446, 210] on span "button" at bounding box center [448, 209] width 9 height 9
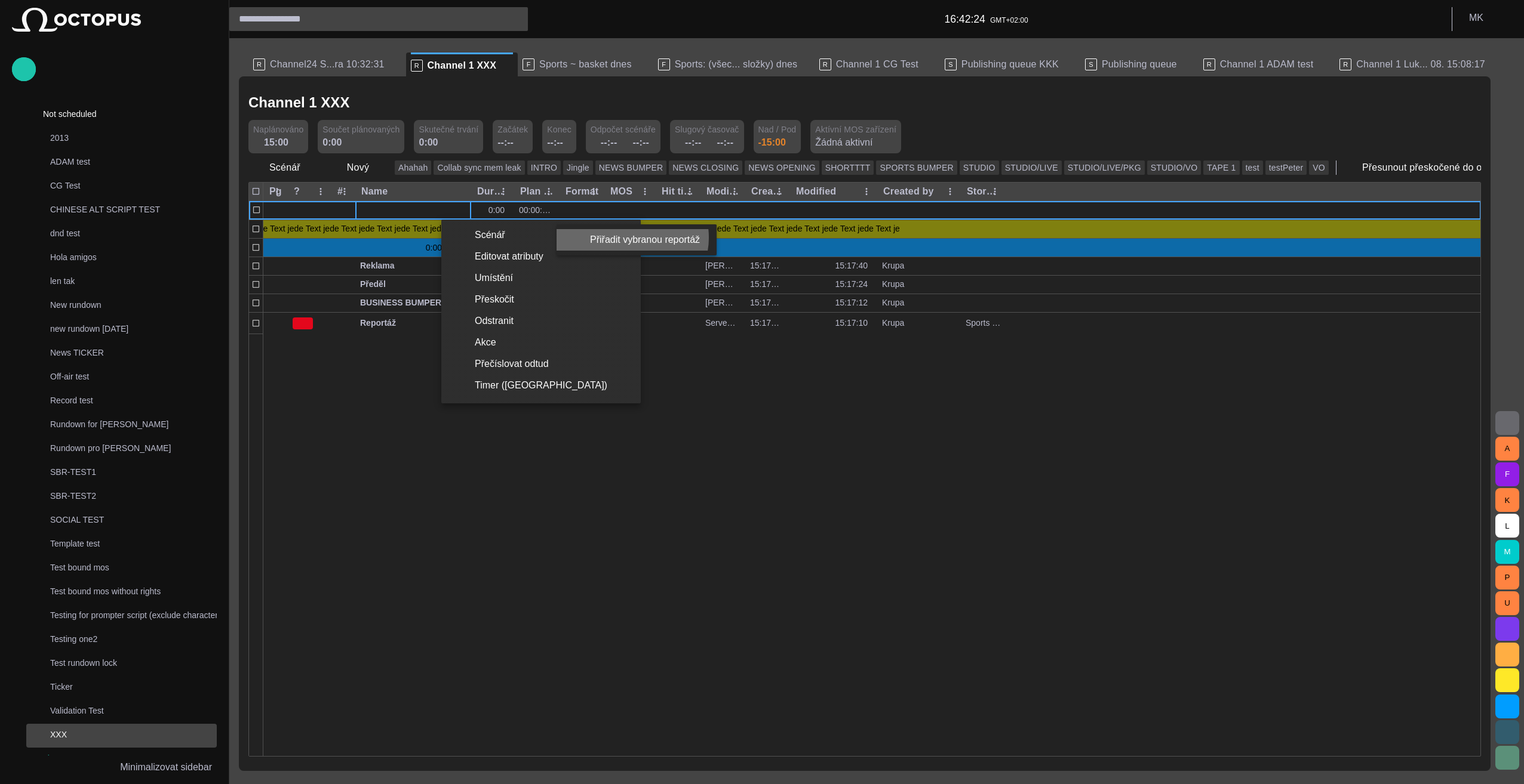
click at [630, 237] on li "Přiřadit vybranou reportáž" at bounding box center [634, 240] width 155 height 22
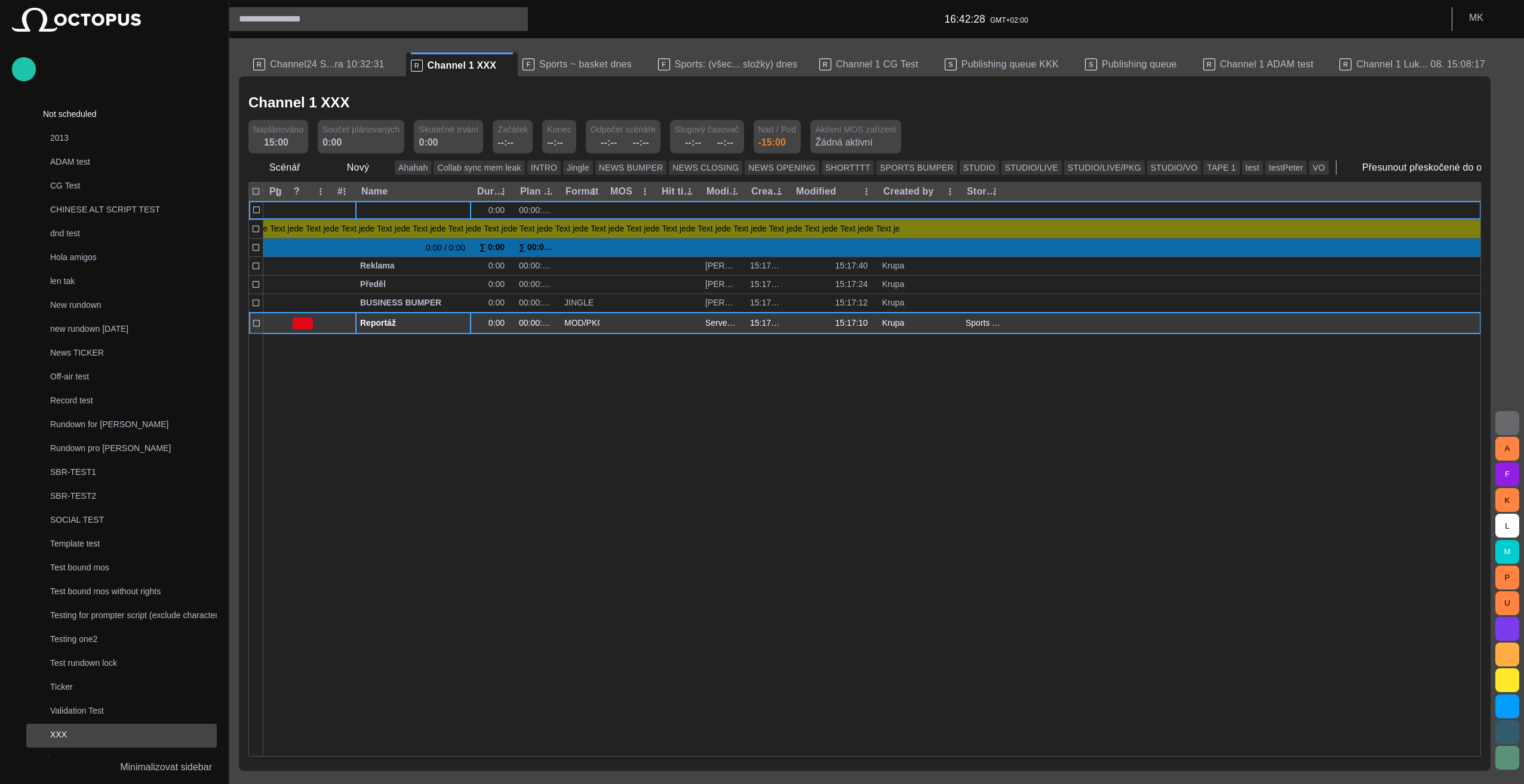
click at [448, 323] on span "button" at bounding box center [448, 323] width 9 height 9
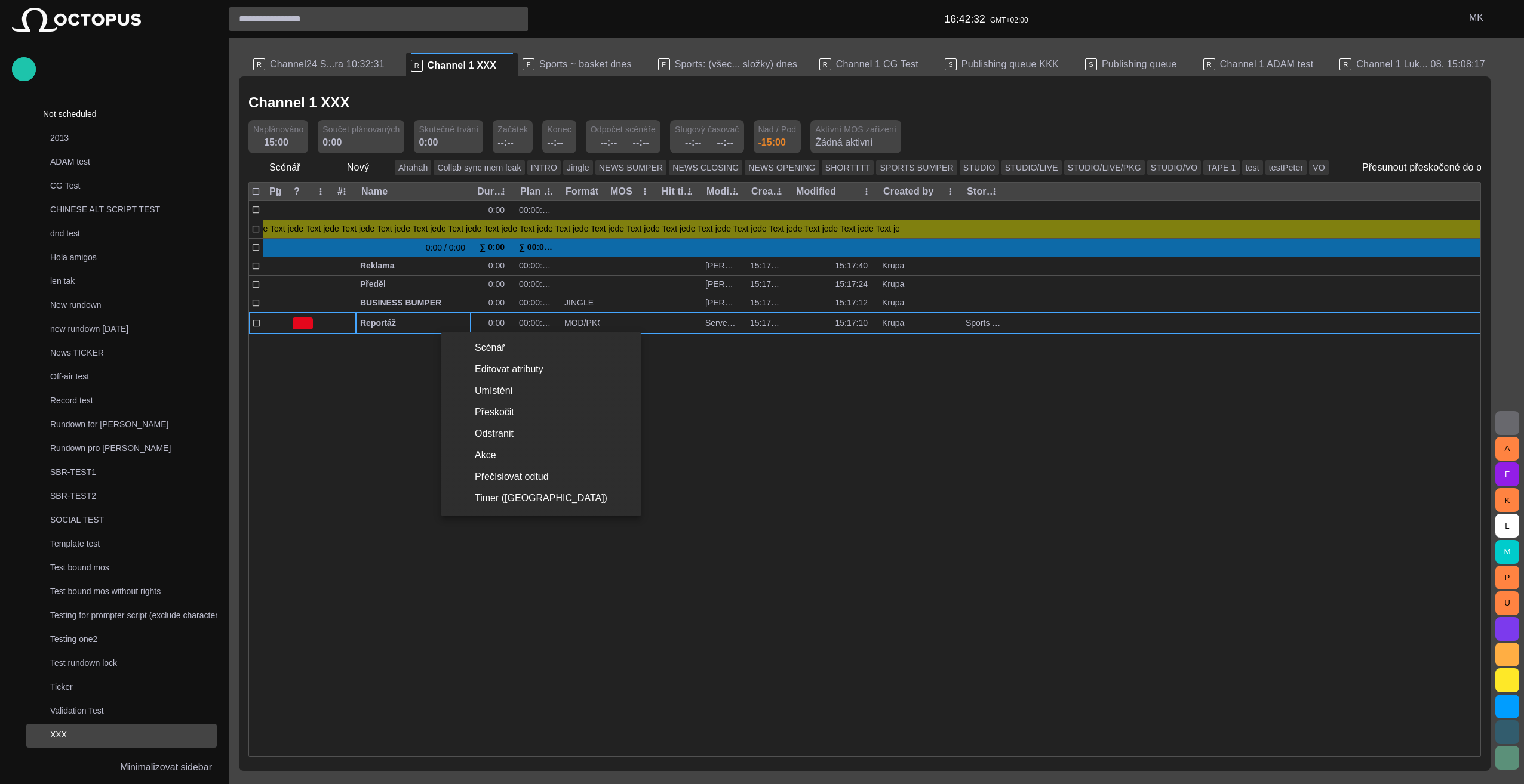
click at [926, 230] on div at bounding box center [762, 392] width 1524 height 784
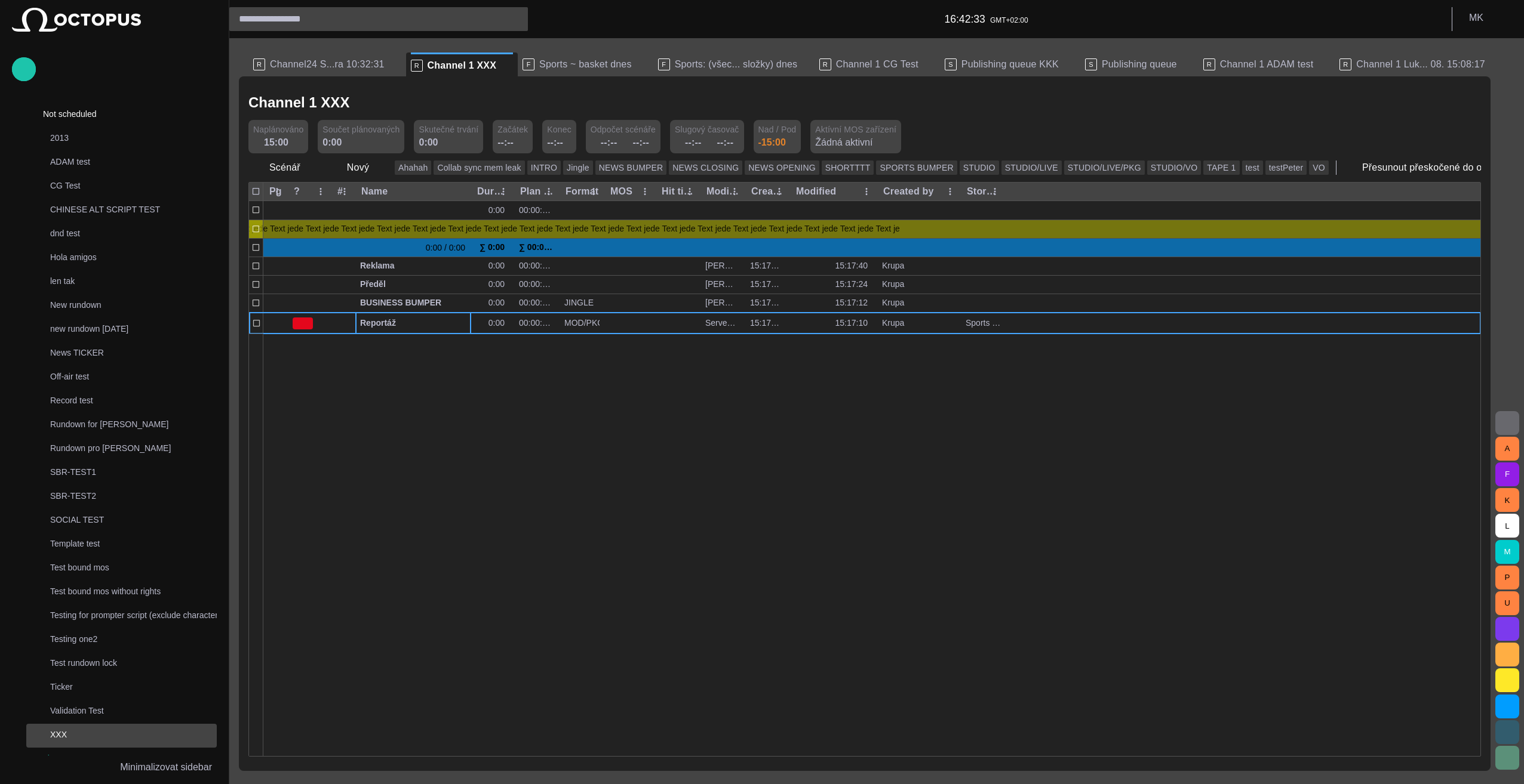
click at [1030, 229] on div at bounding box center [1243, 229] width 476 height 19
click at [1361, 235] on div at bounding box center [1243, 229] width 476 height 19
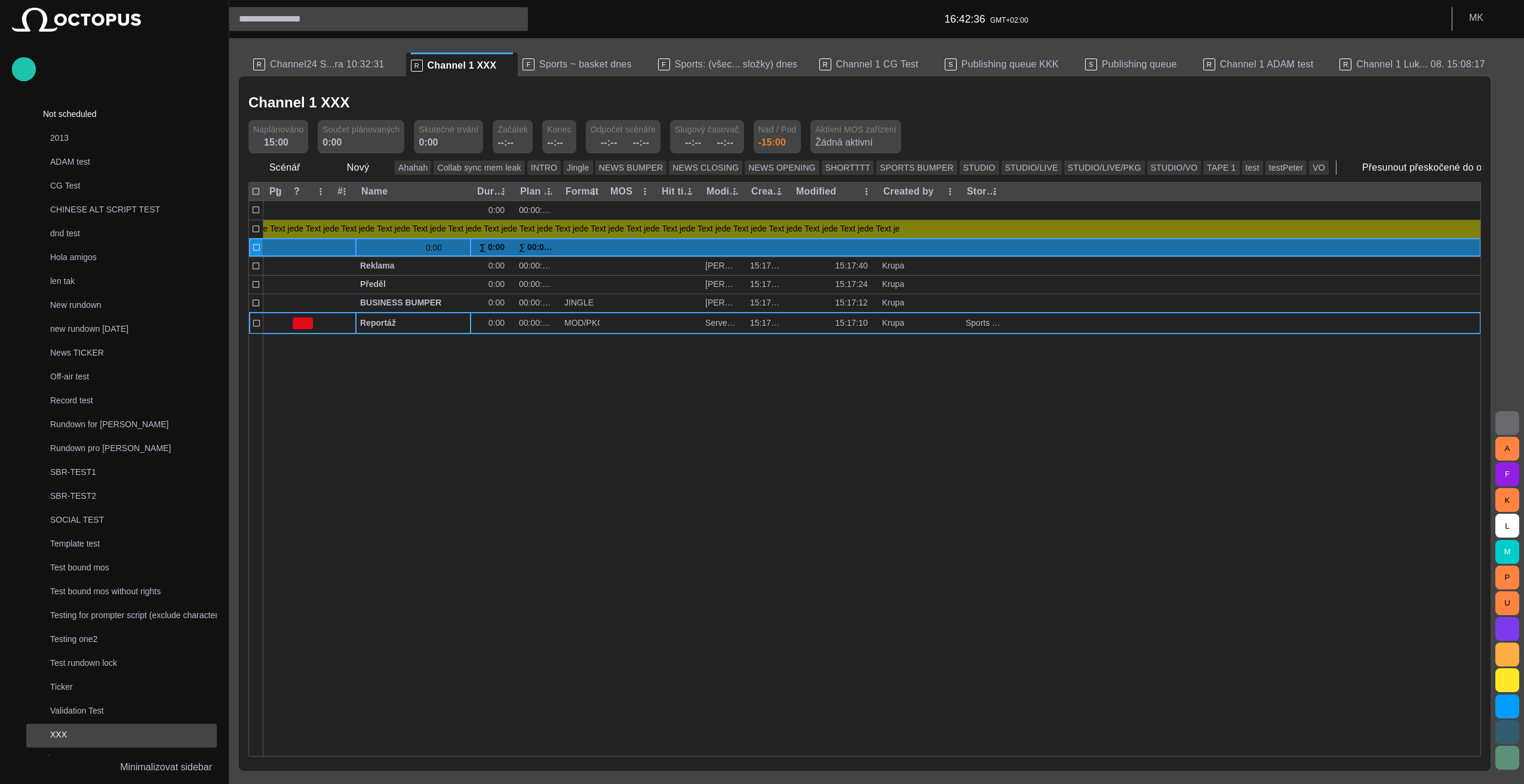
click at [446, 247] on span "button" at bounding box center [448, 247] width 9 height 9
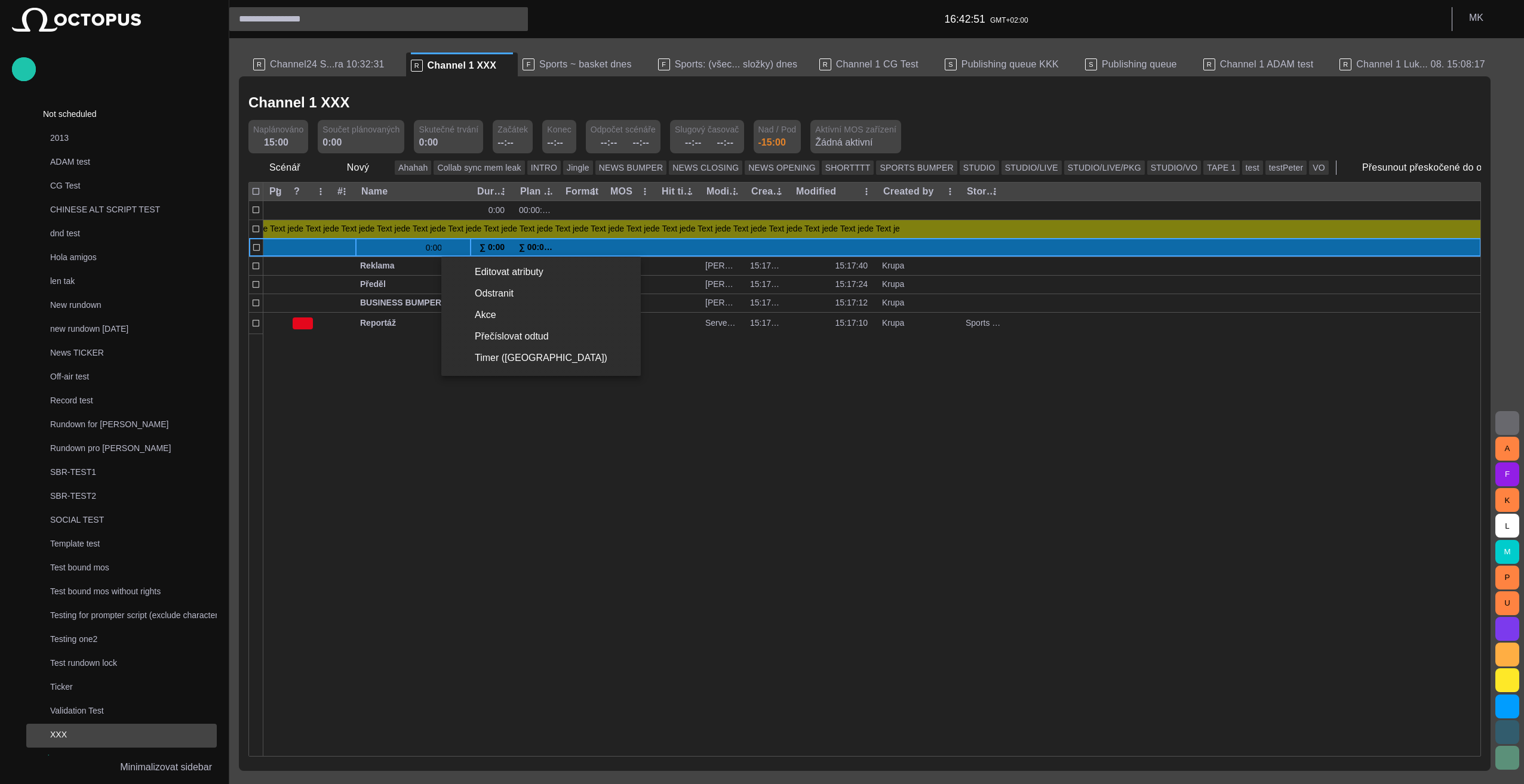
click at [524, 524] on div at bounding box center [762, 392] width 1524 height 784
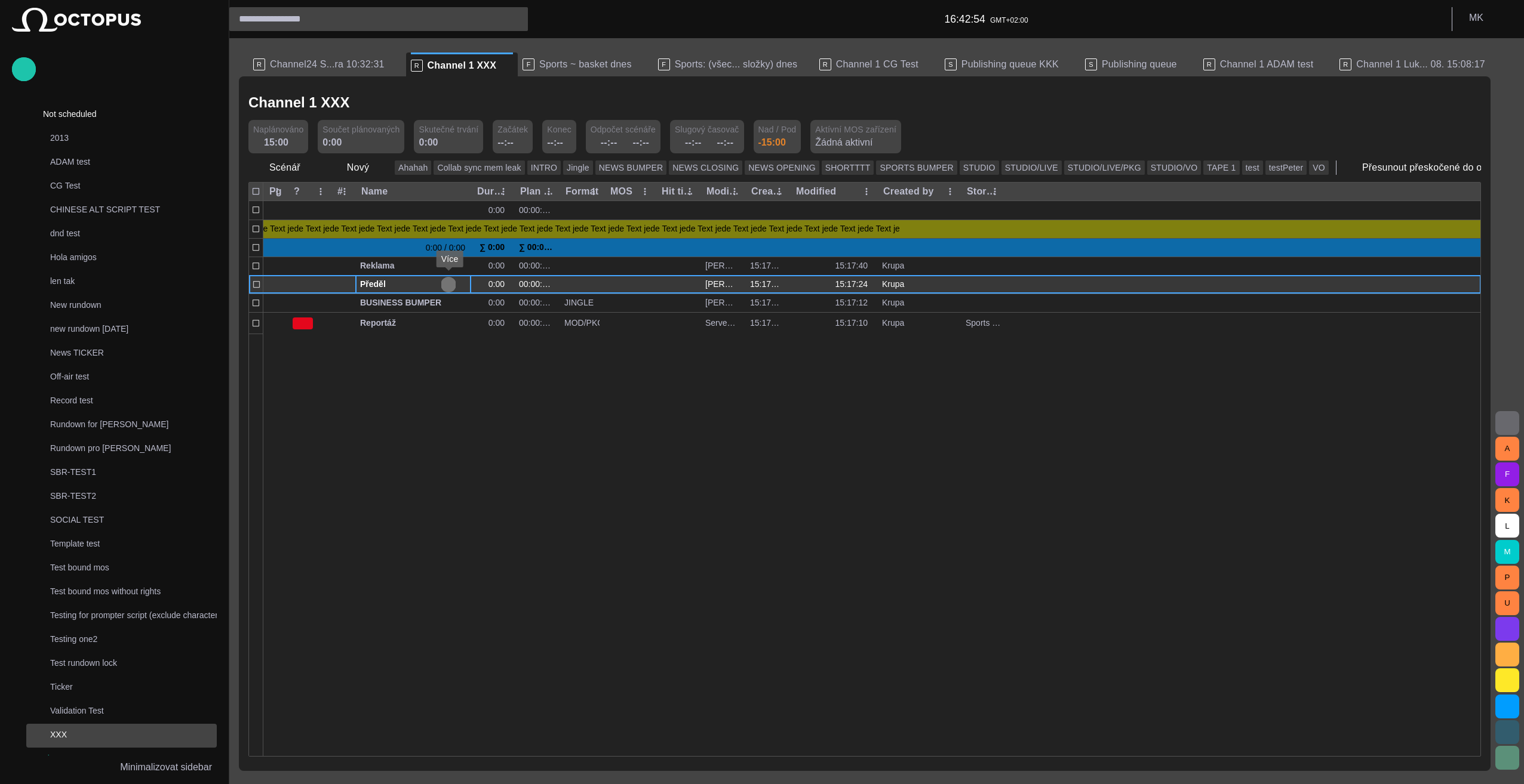
click at [448, 284] on span "button" at bounding box center [448, 284] width 9 height 9
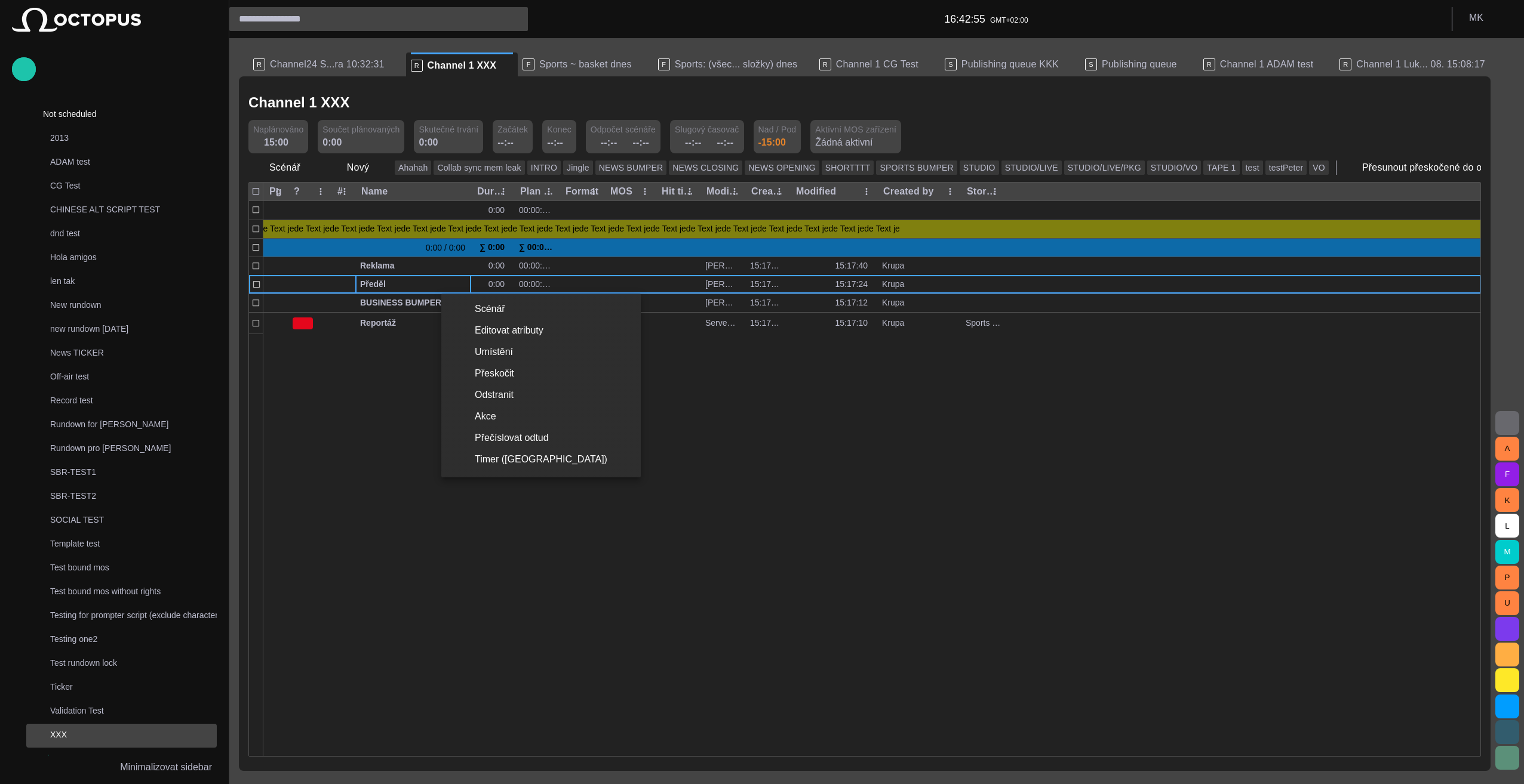
click at [661, 588] on div at bounding box center [762, 392] width 1524 height 784
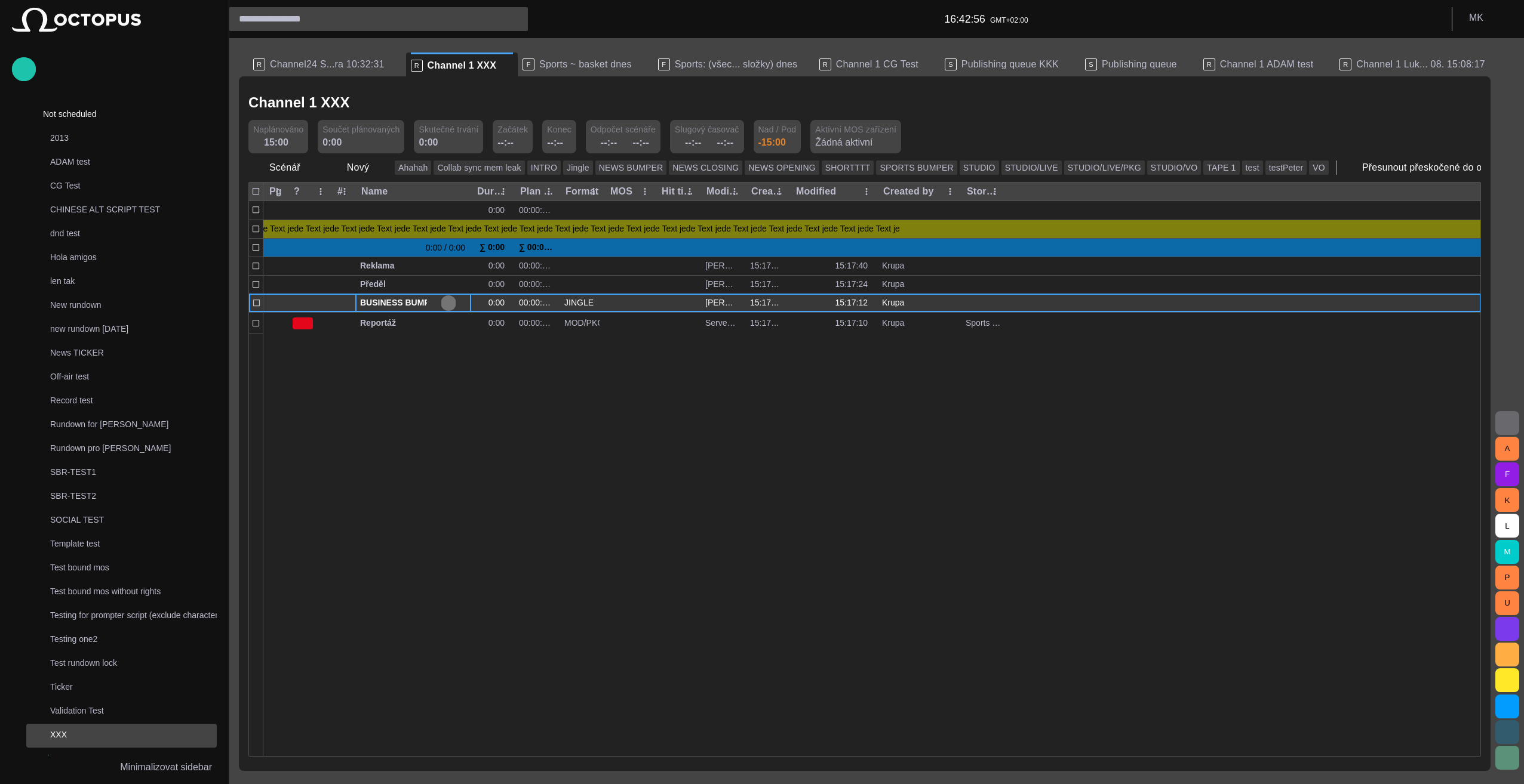
click at [446, 304] on span "button" at bounding box center [448, 303] width 9 height 9
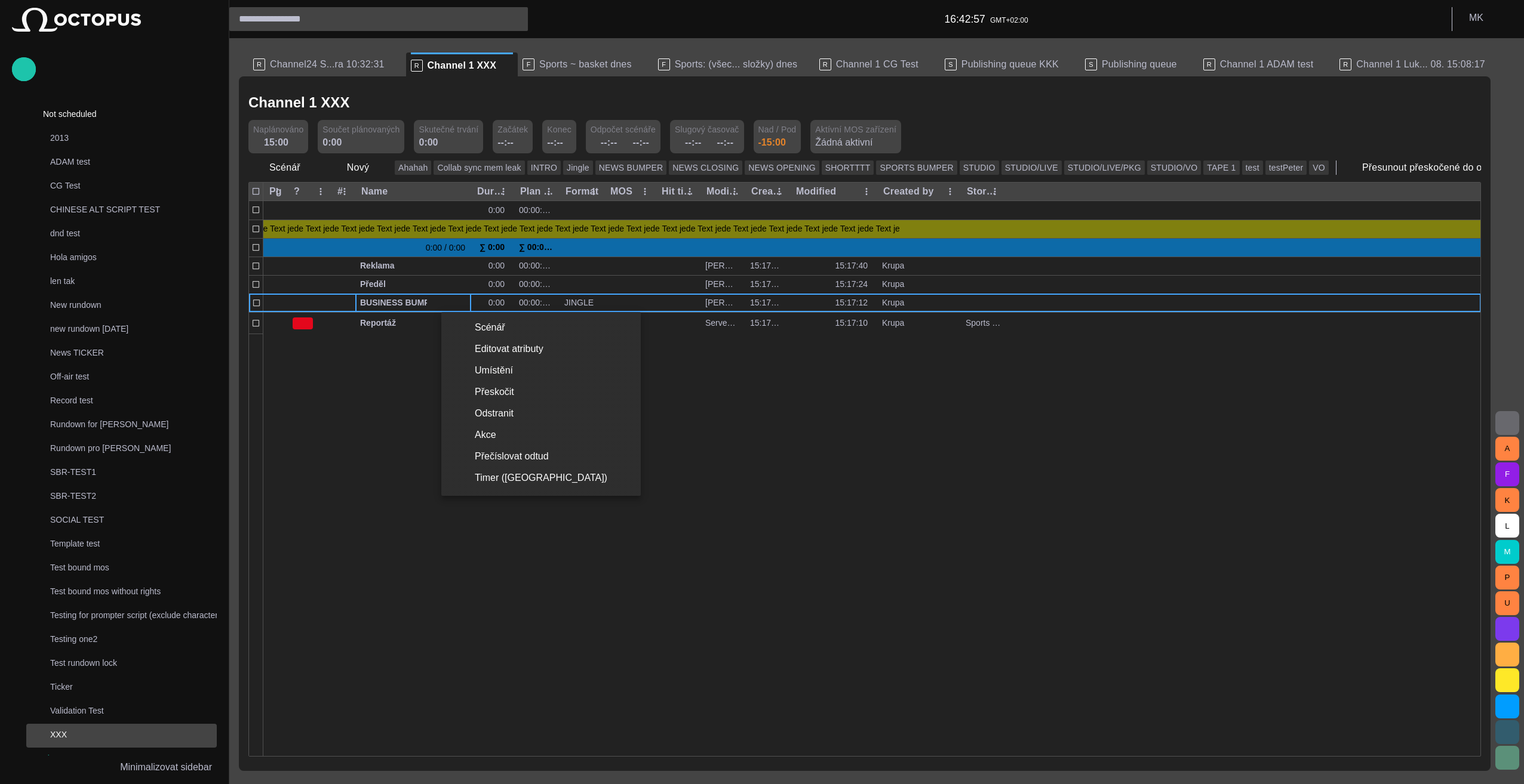
click at [801, 549] on div at bounding box center [762, 392] width 1524 height 784
